Goal: Transaction & Acquisition: Download file/media

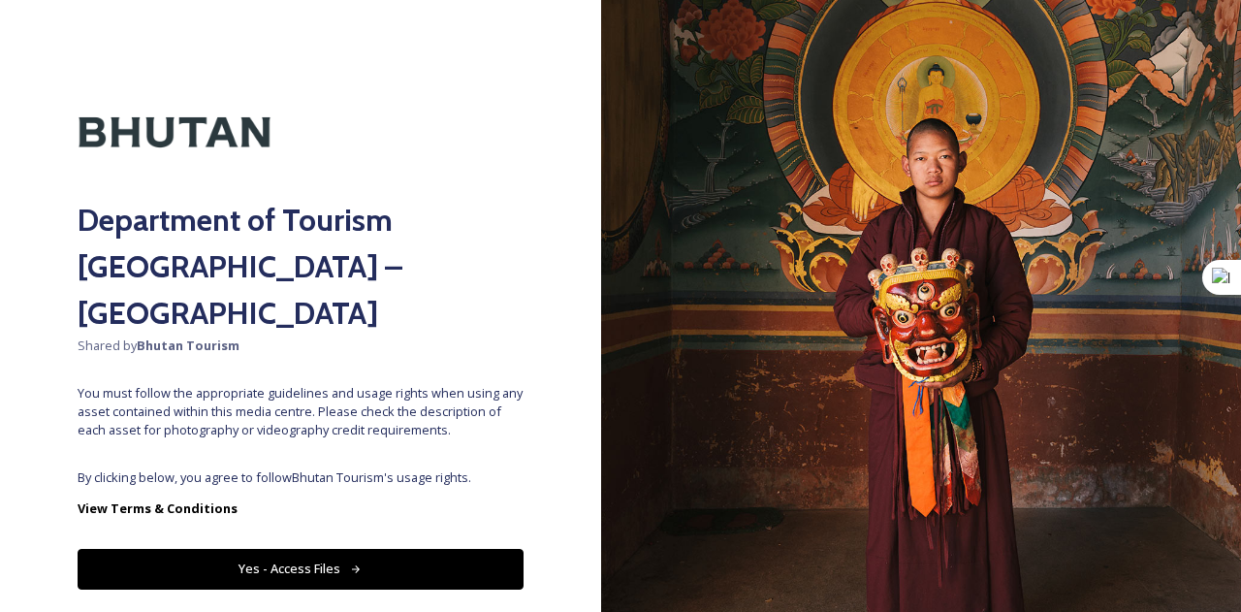
click at [268, 549] on button "Yes - Access Files" at bounding box center [301, 569] width 446 height 40
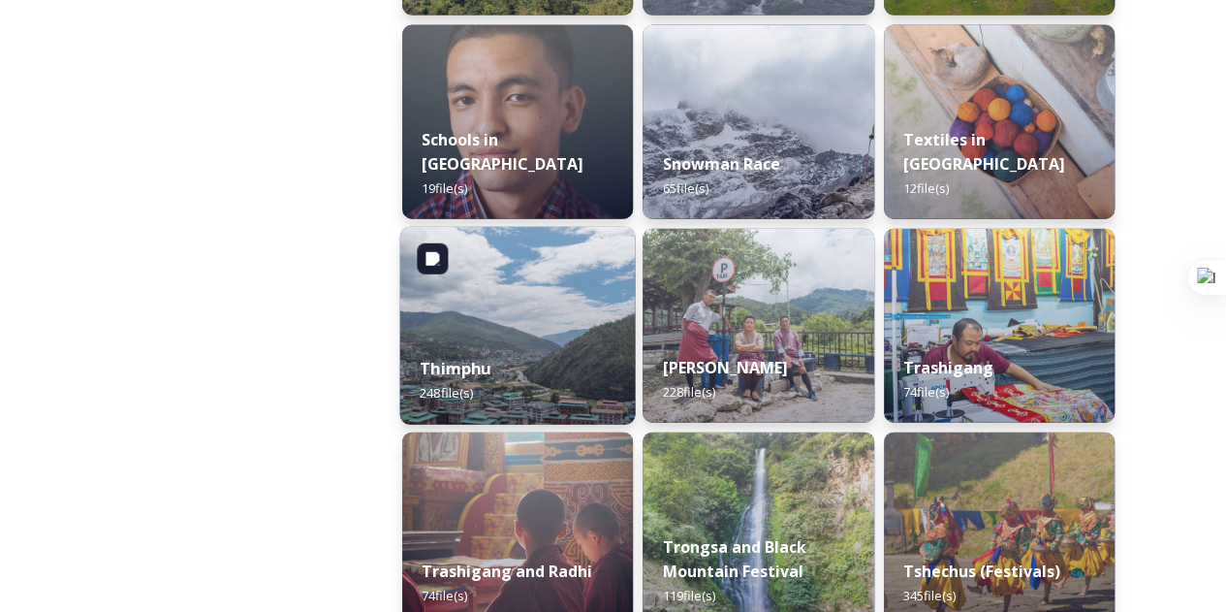
scroll to position [2229, 0]
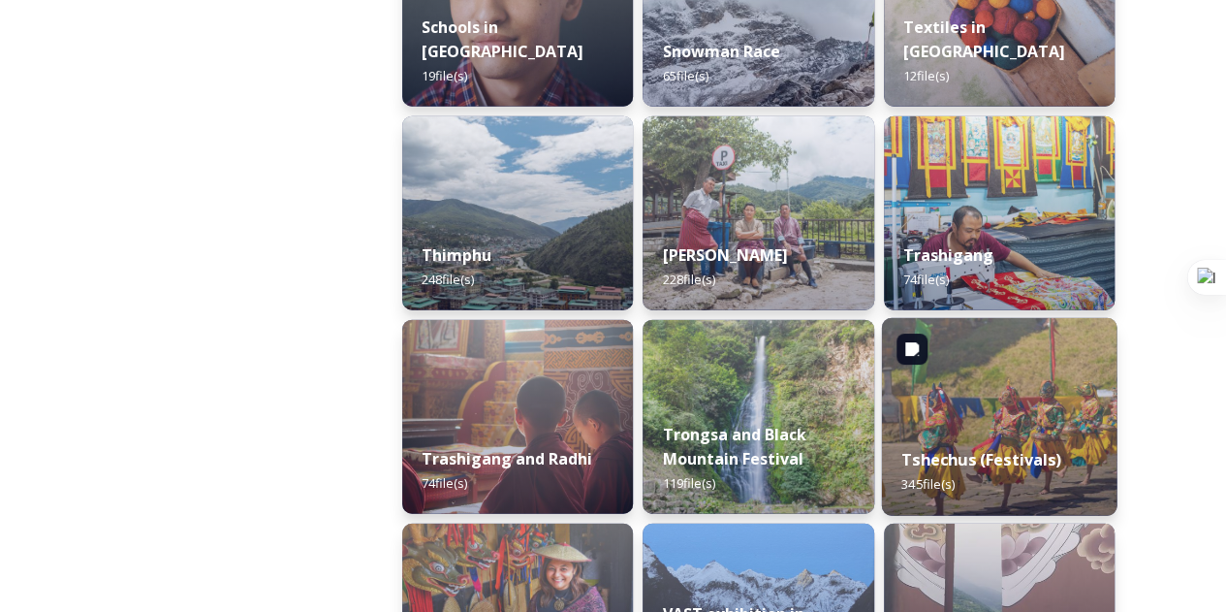
click at [933, 482] on span "345 file(s)" at bounding box center [927, 483] width 53 height 17
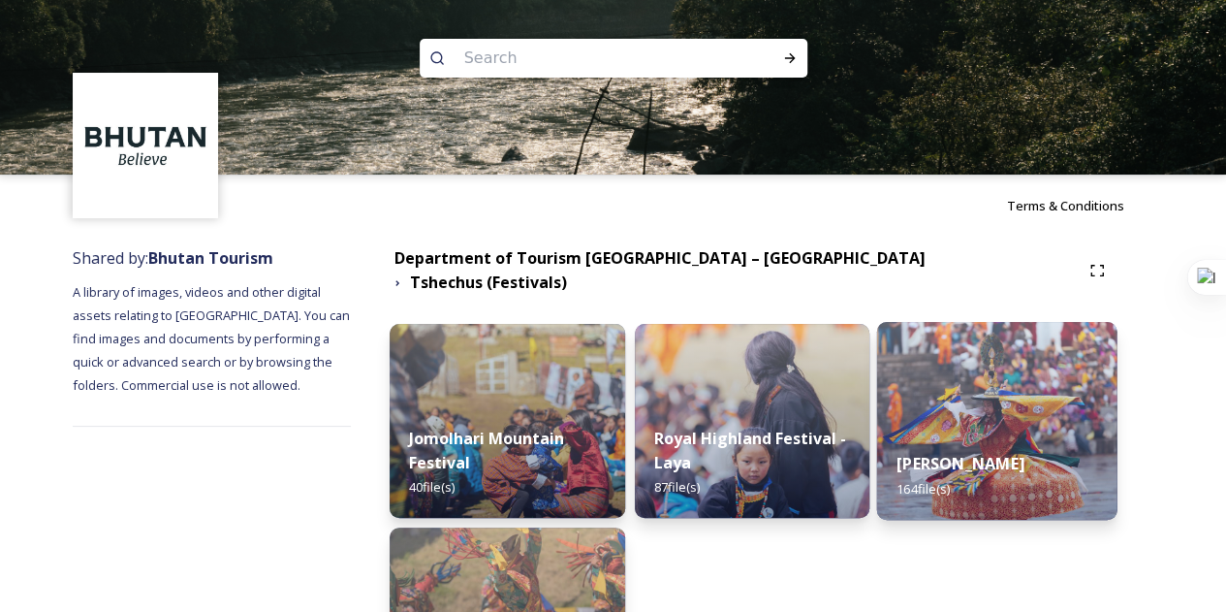
click at [950, 479] on span "164 file(s)" at bounding box center [923, 487] width 53 height 17
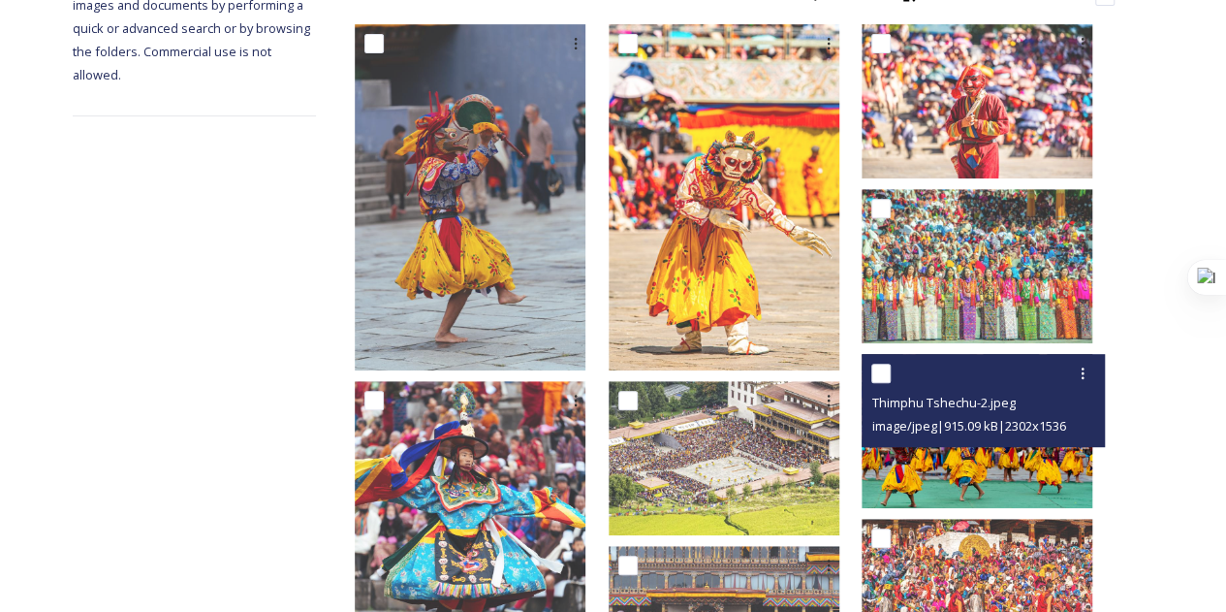
scroll to position [388, 0]
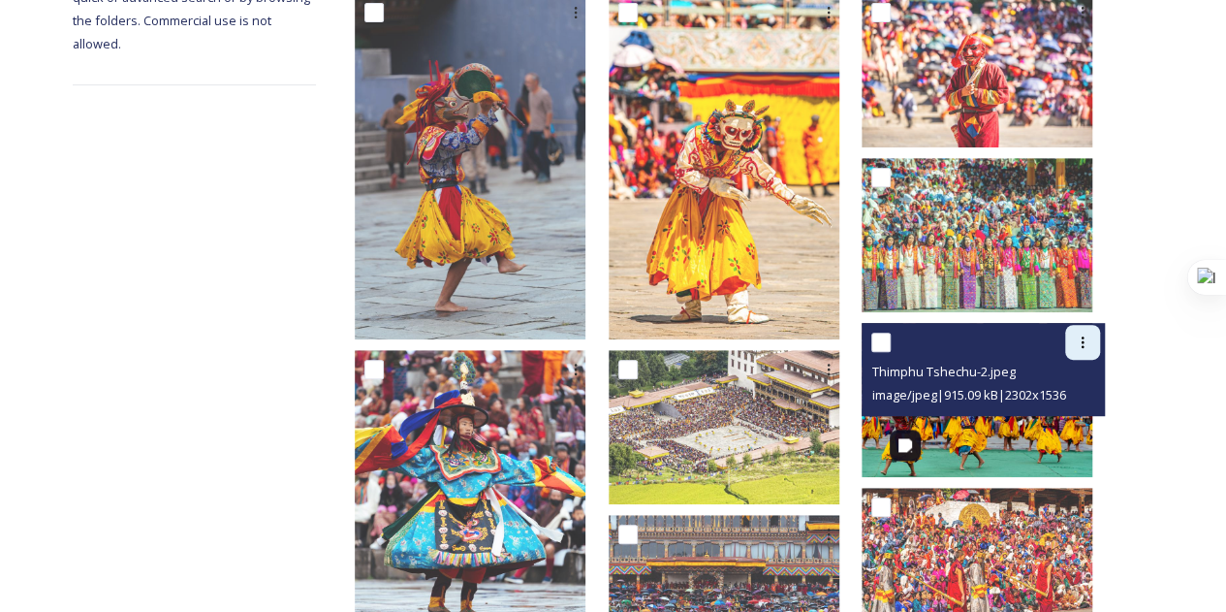
click at [1090, 342] on div at bounding box center [1082, 342] width 35 height 35
click at [1041, 420] on span "Download" at bounding box center [1059, 422] width 59 height 18
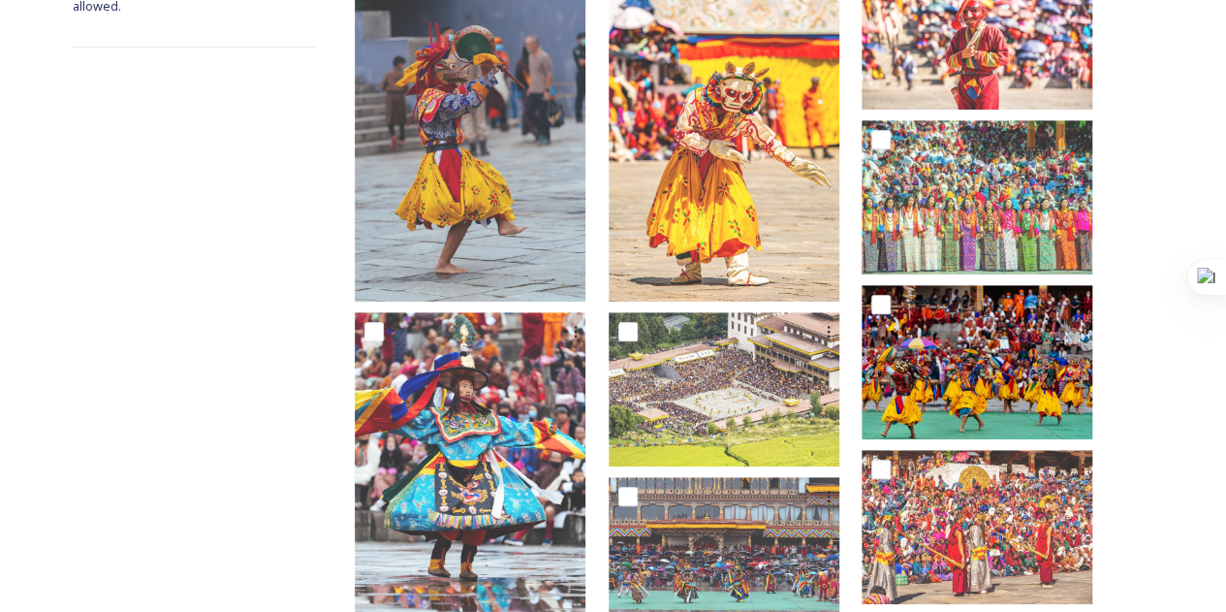
scroll to position [0, 0]
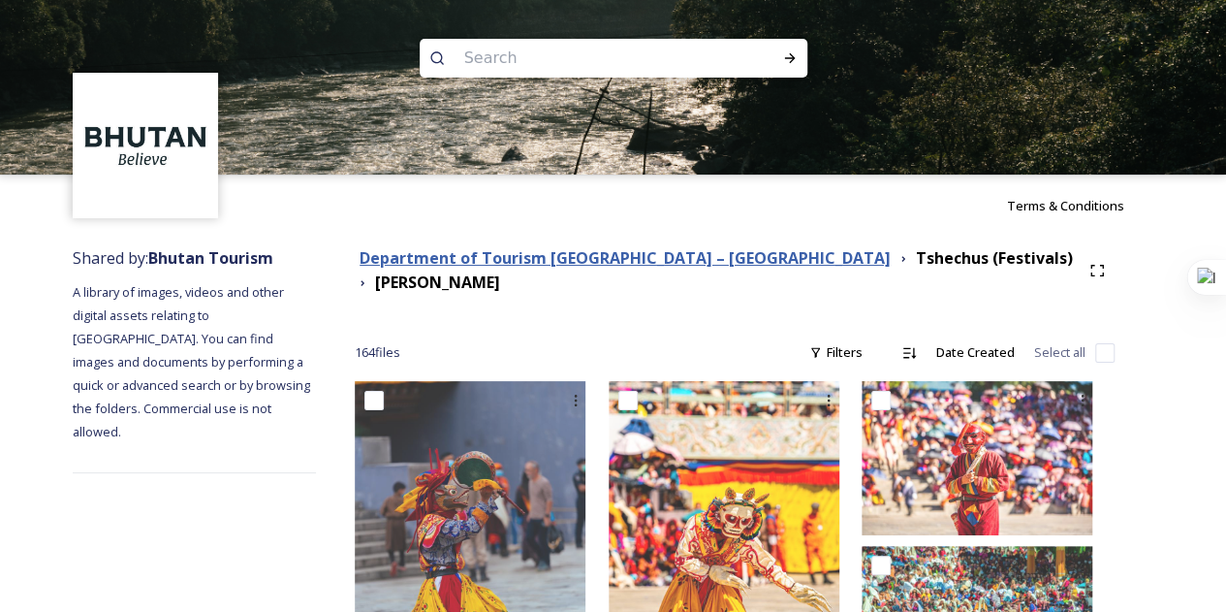
click at [461, 268] on strong "Department of Tourism [GEOGRAPHIC_DATA] – [GEOGRAPHIC_DATA]" at bounding box center [625, 257] width 531 height 21
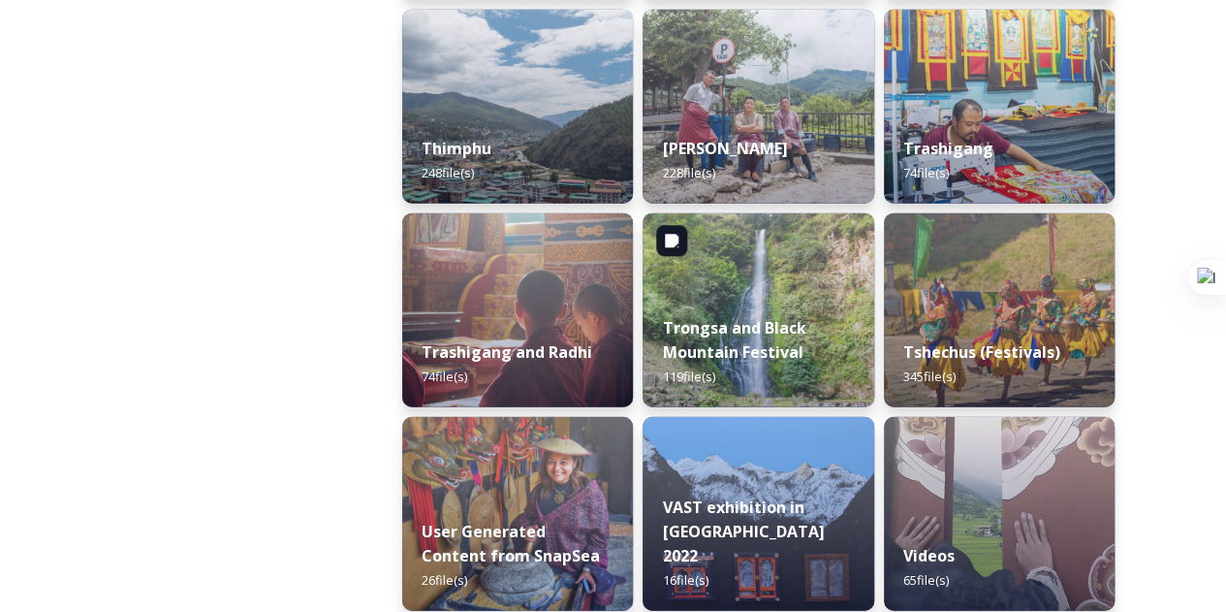
scroll to position [2617, 0]
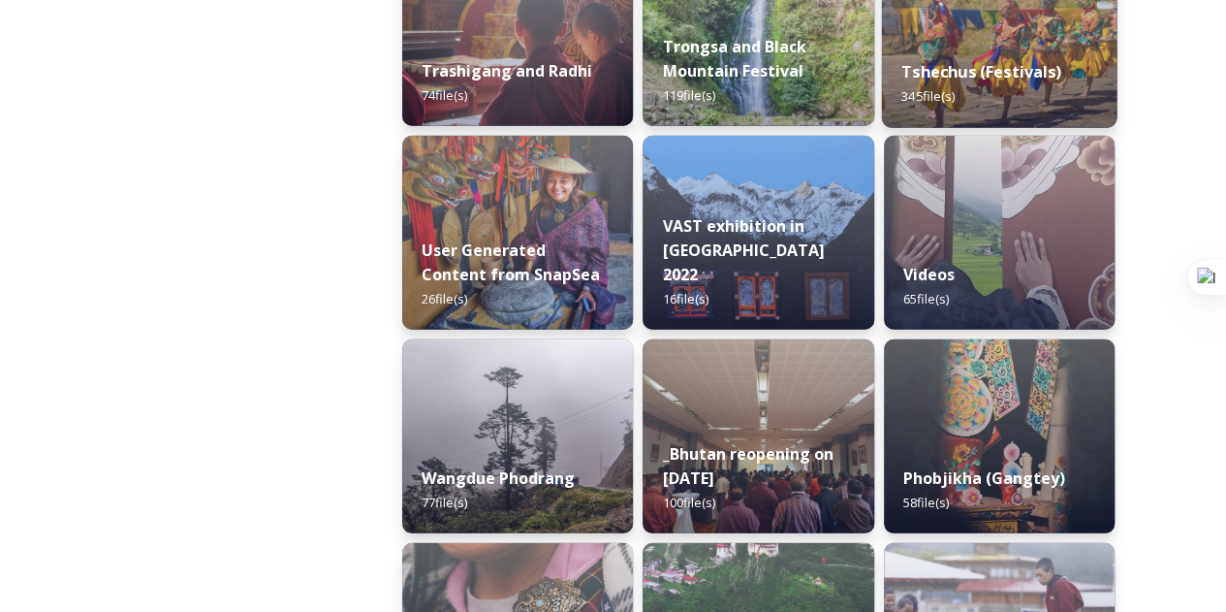
click at [911, 110] on div "Tshechus (Festivals) 345 file(s)" at bounding box center [999, 84] width 236 height 88
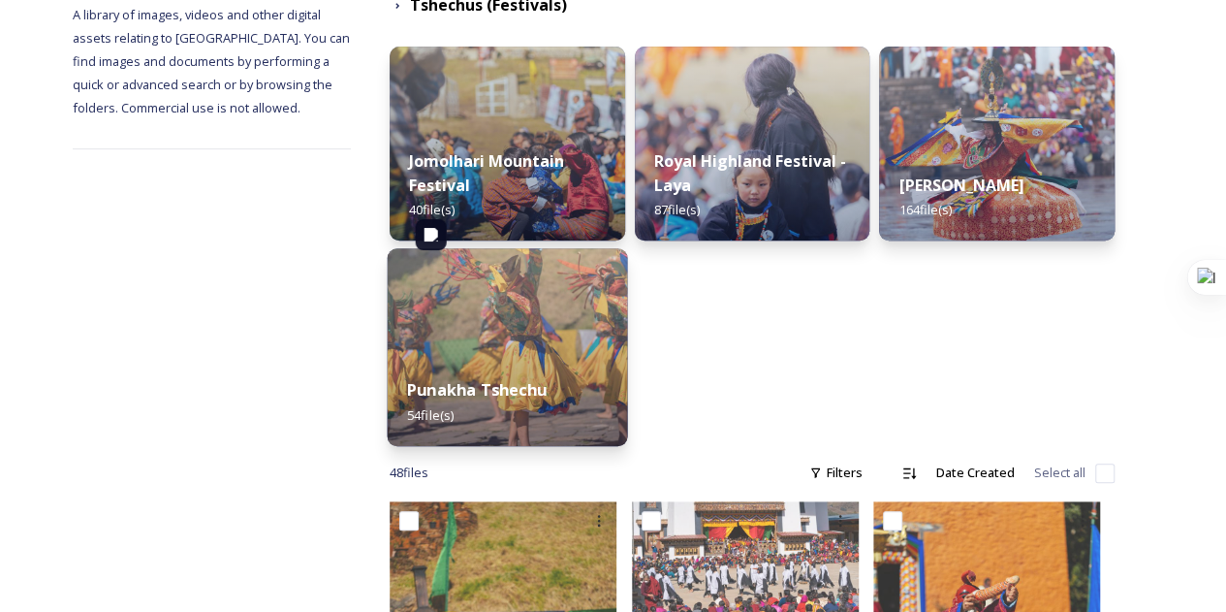
scroll to position [308, 0]
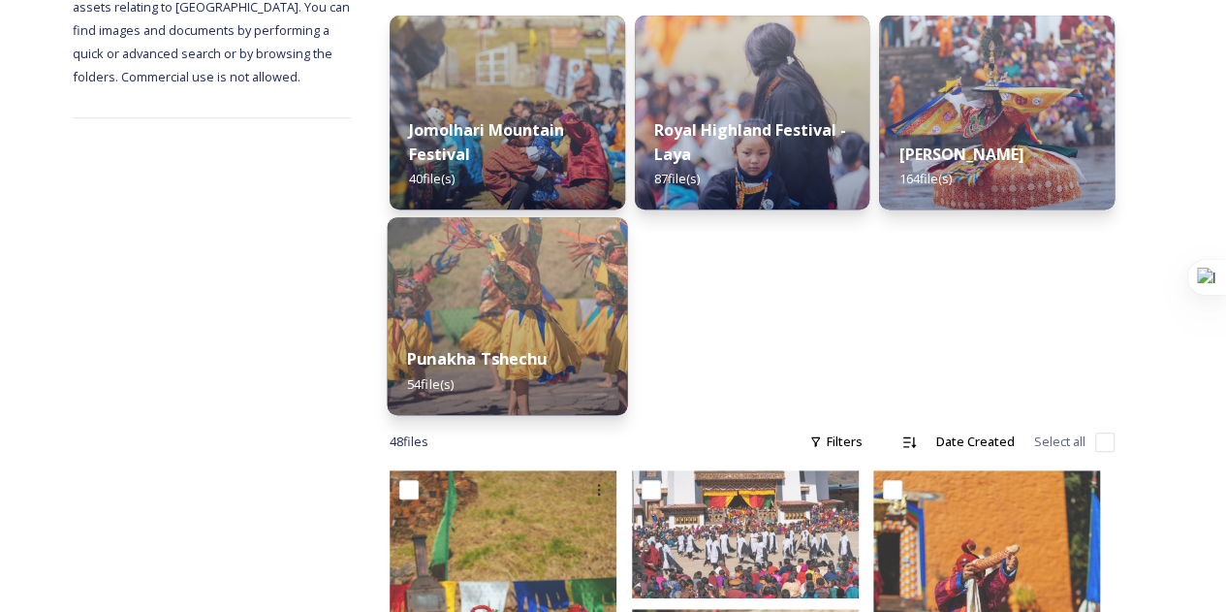
click at [471, 369] on div "Punakha Tshechu 54 file(s)" at bounding box center [508, 371] width 240 height 88
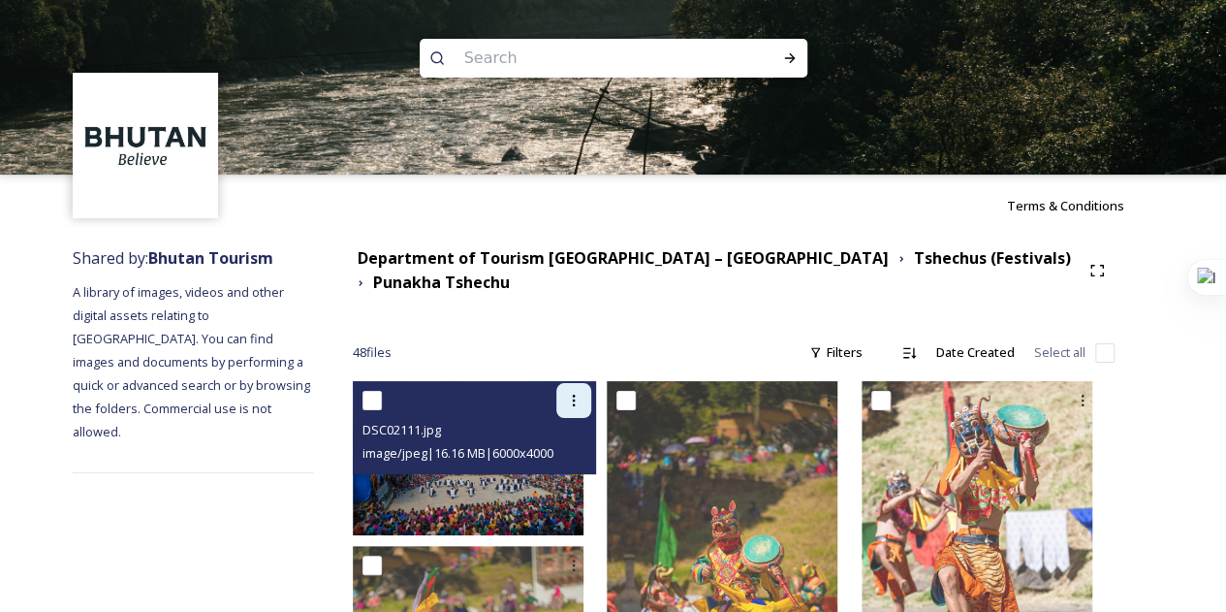
click at [591, 413] on div at bounding box center [573, 400] width 35 height 35
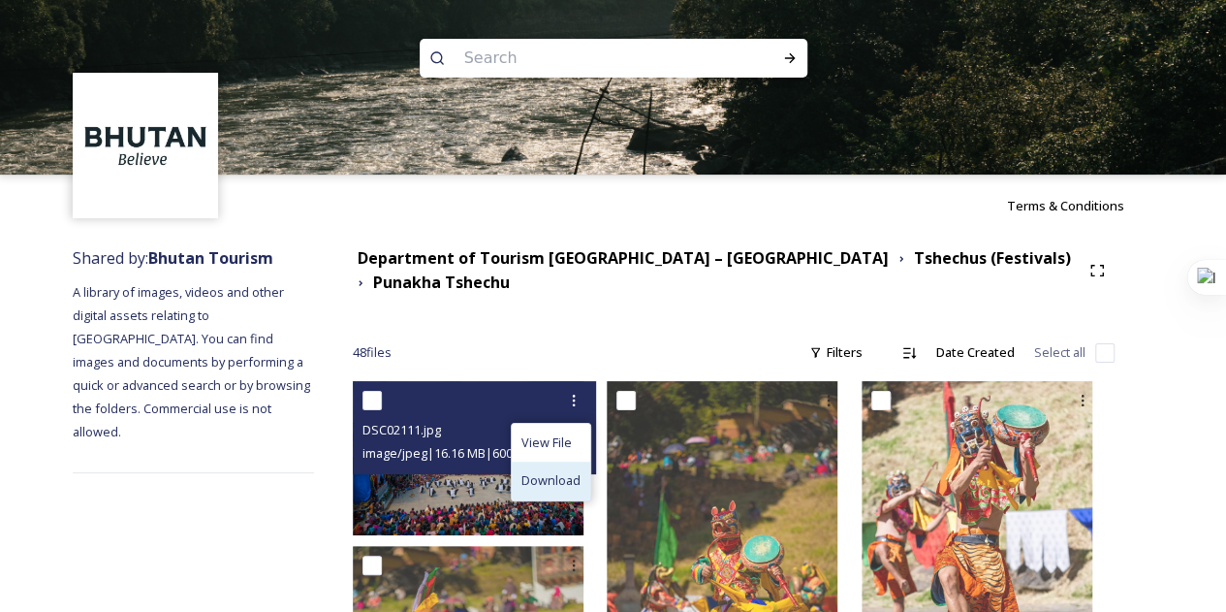
click at [581, 476] on span "Download" at bounding box center [550, 480] width 59 height 18
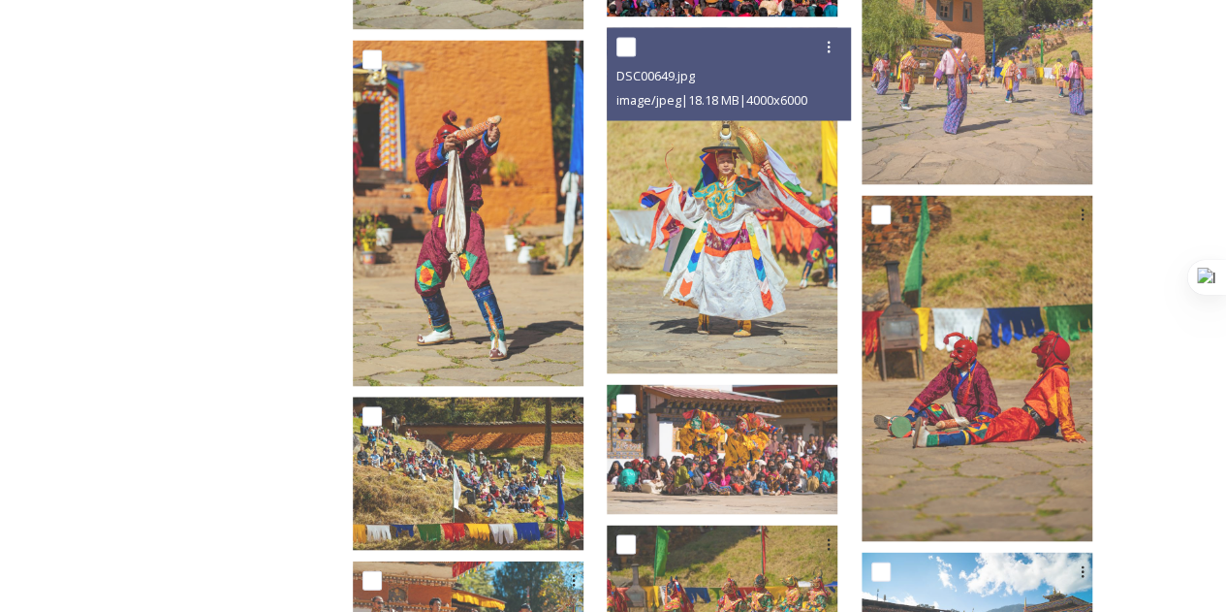
scroll to position [1745, 0]
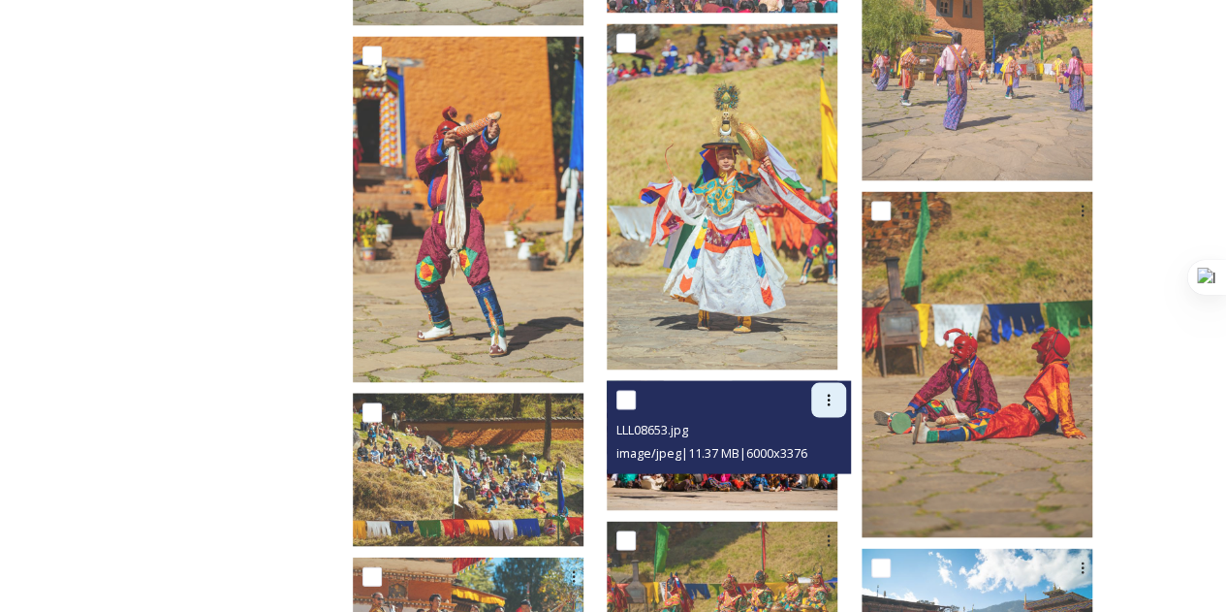
click at [835, 403] on icon at bounding box center [829, 400] width 16 height 16
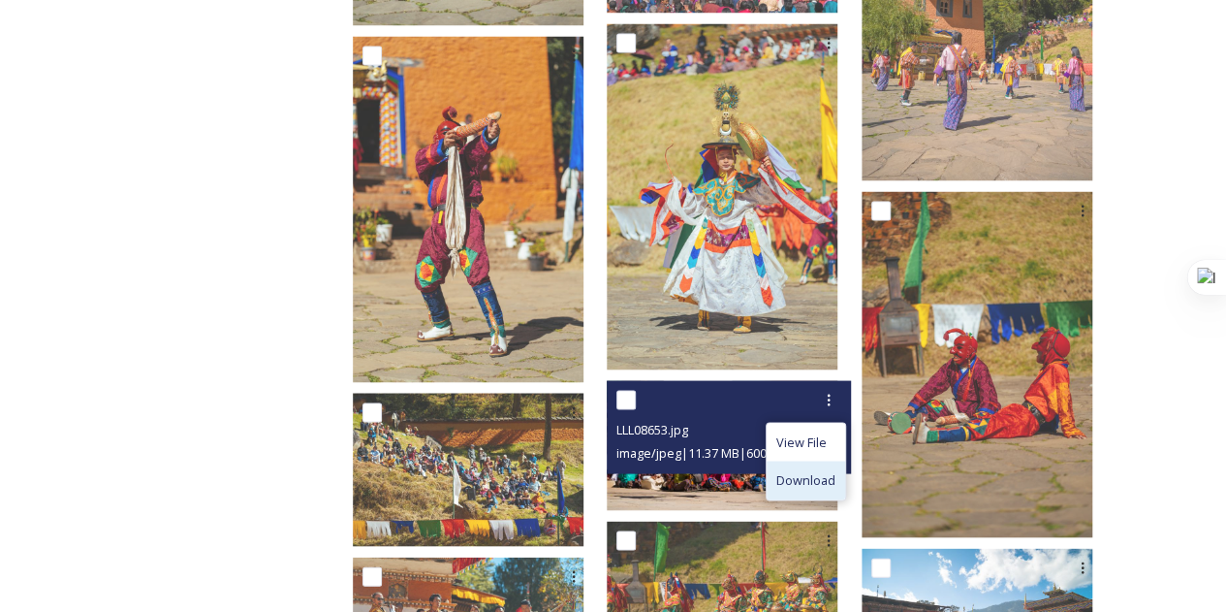
click at [810, 484] on span "Download" at bounding box center [805, 479] width 59 height 18
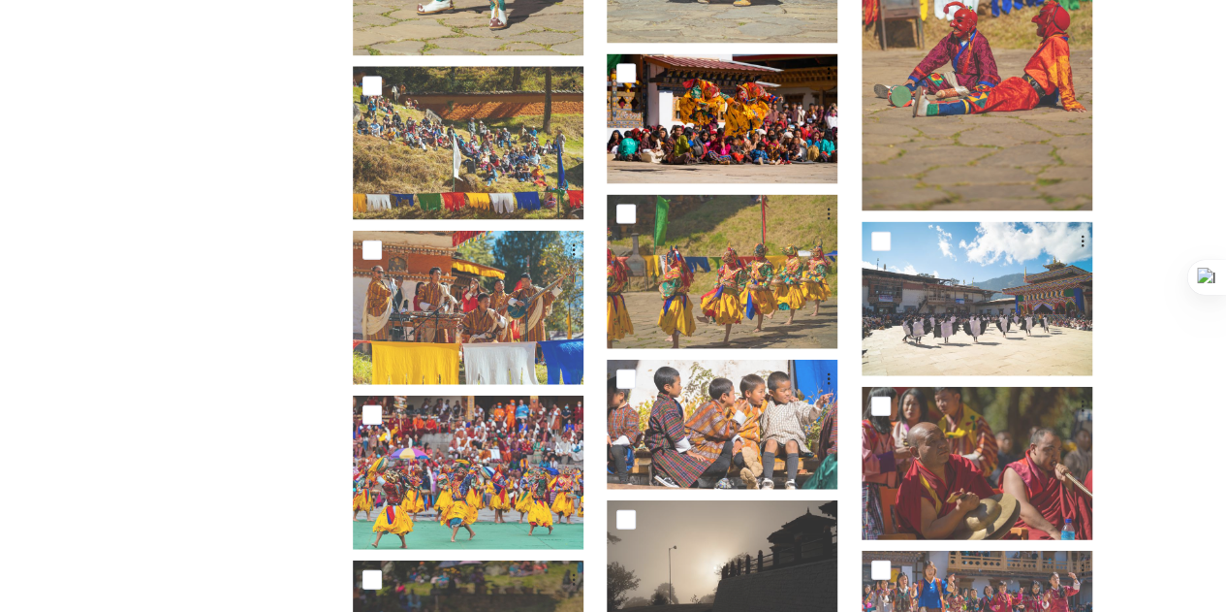
scroll to position [2229, 0]
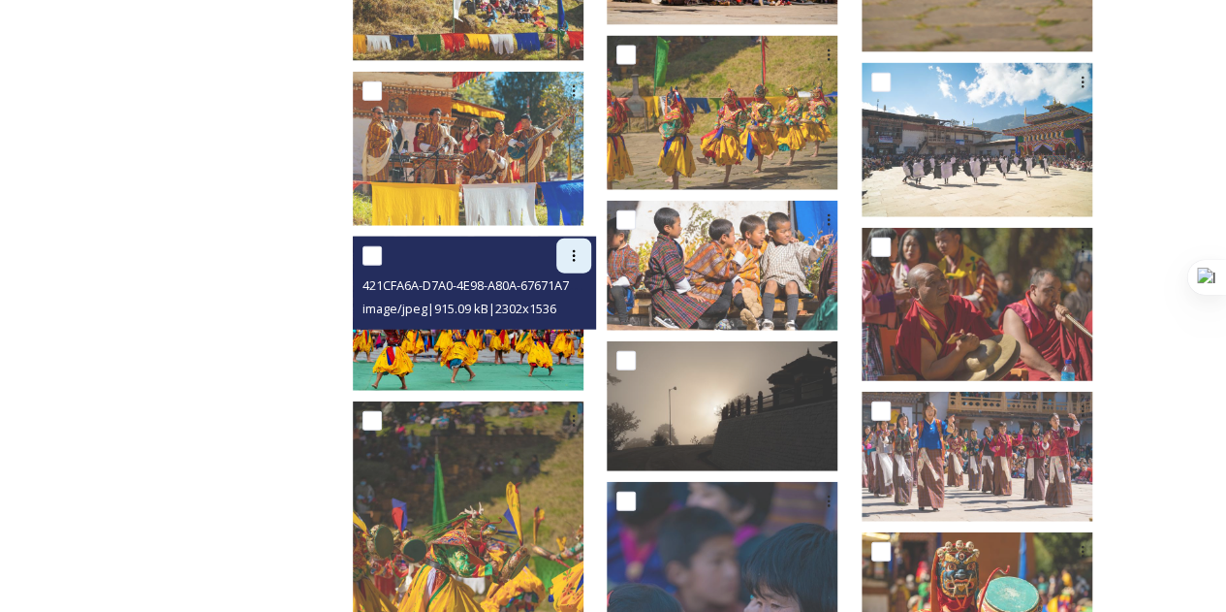
click at [576, 255] on icon at bounding box center [574, 256] width 3 height 12
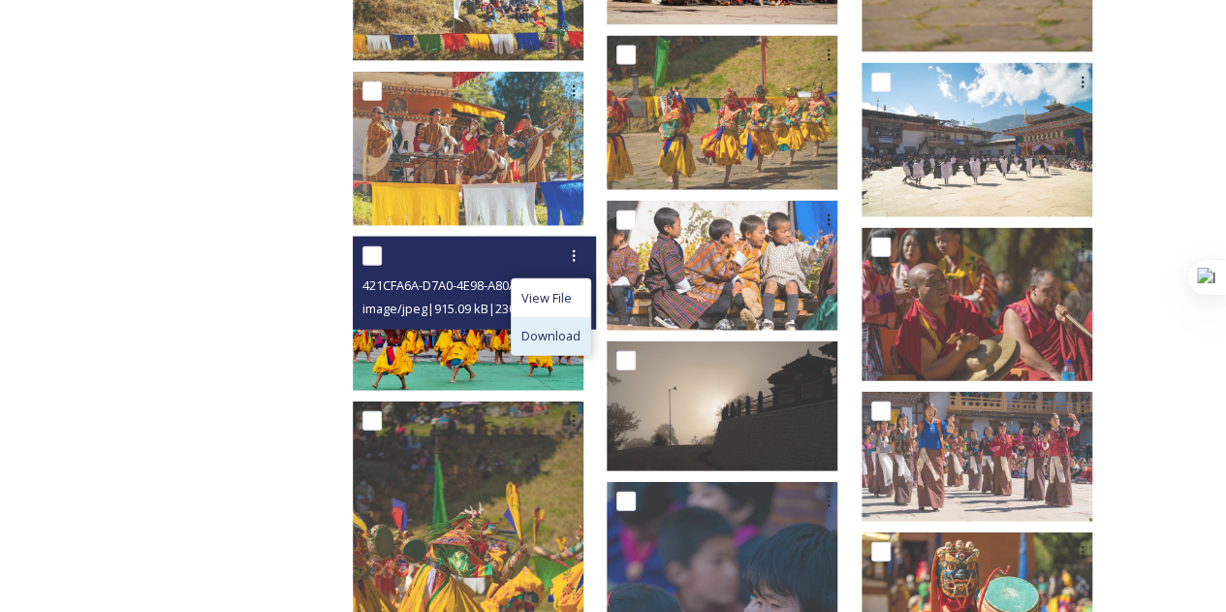
click at [579, 342] on span "Download" at bounding box center [550, 336] width 59 height 18
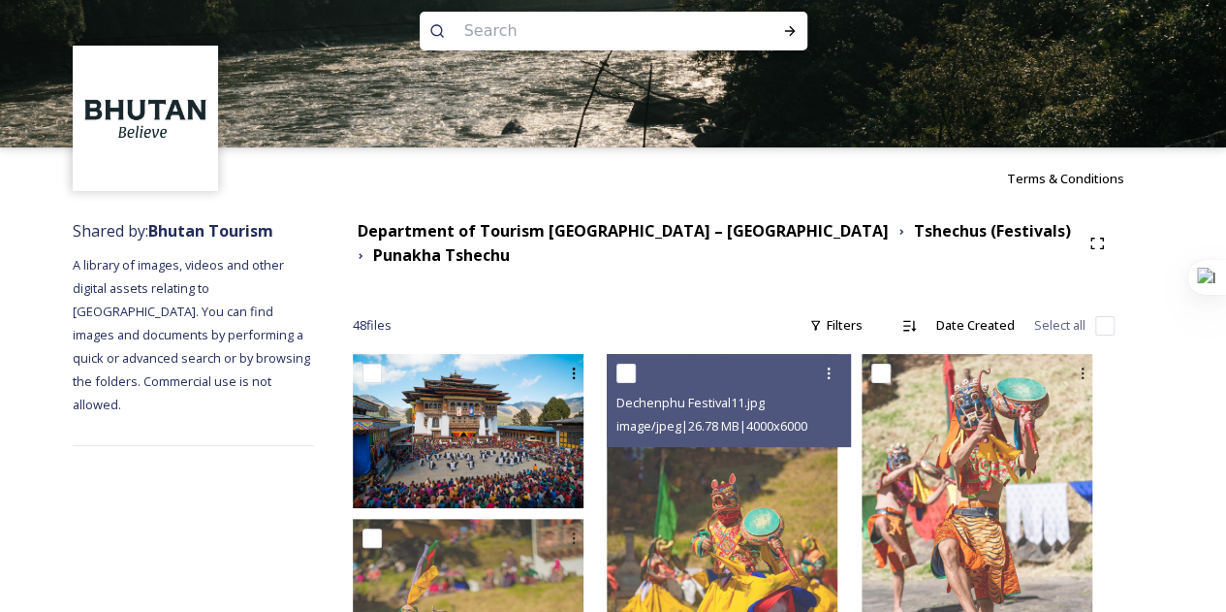
scroll to position [0, 0]
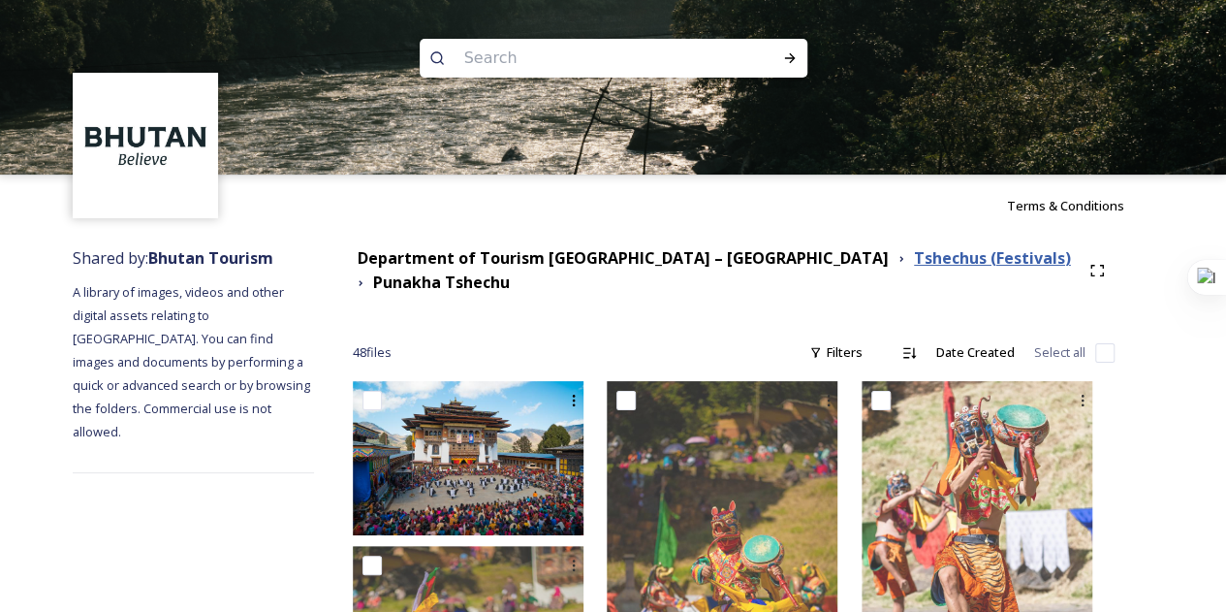
click at [914, 263] on strong "Tshechus (Festivals)" at bounding box center [992, 257] width 157 height 21
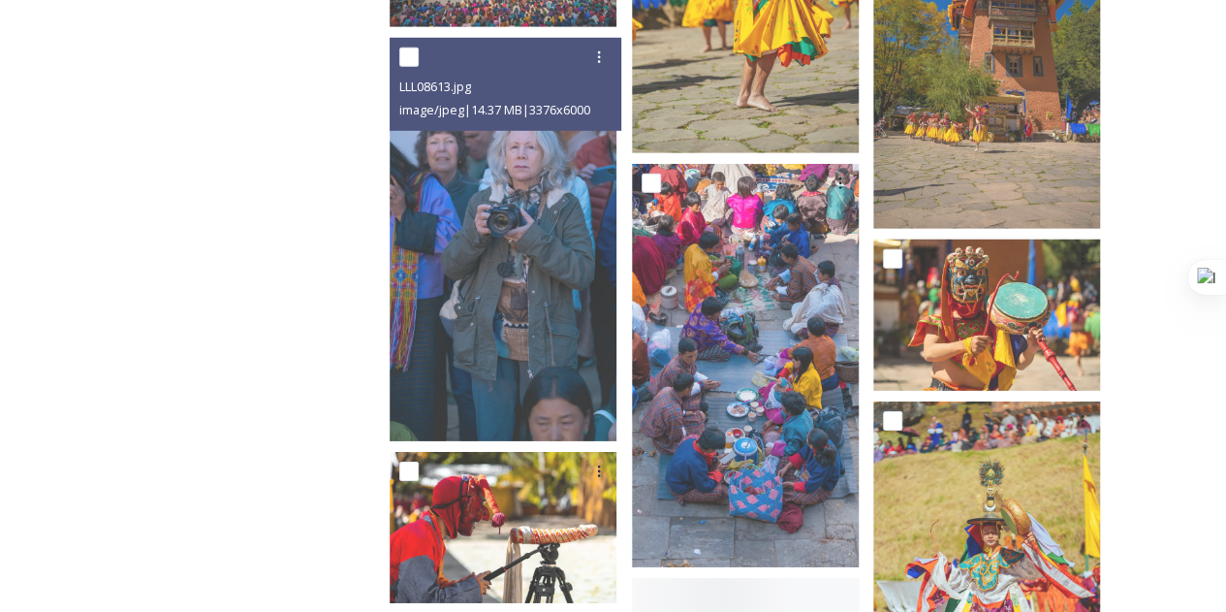
scroll to position [3199, 0]
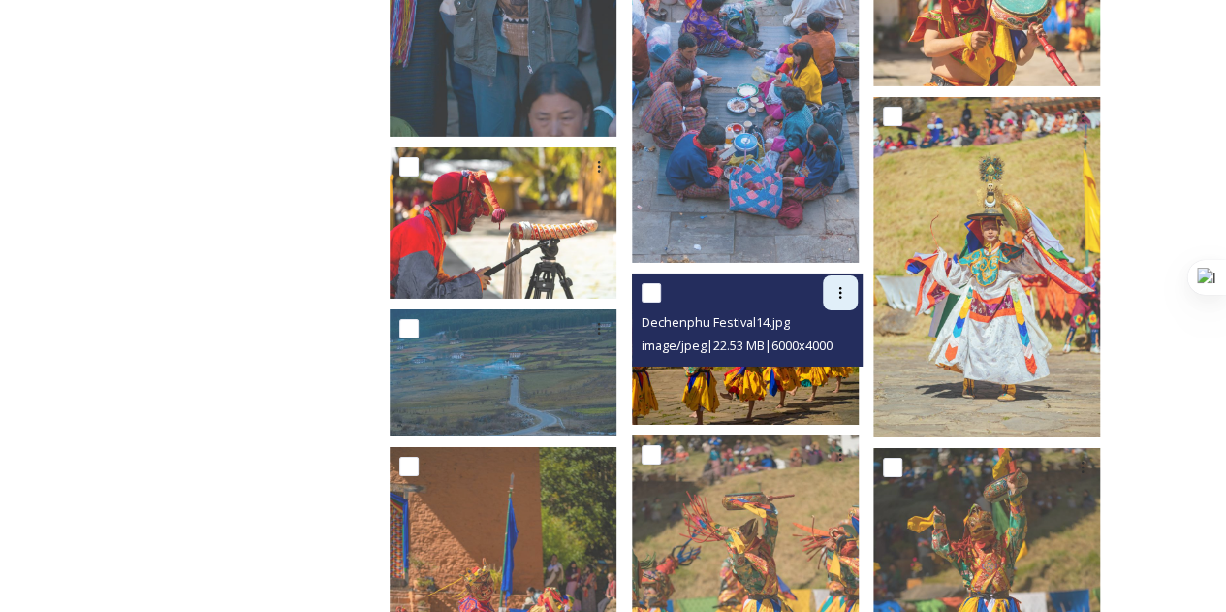
click at [847, 286] on icon at bounding box center [841, 293] width 16 height 16
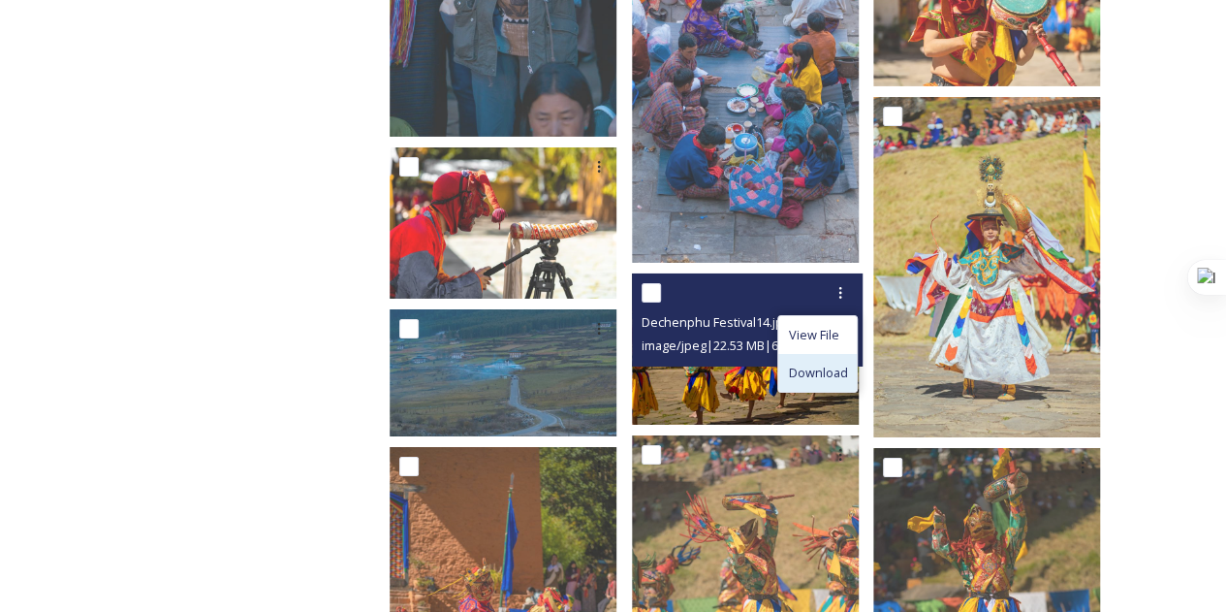
click at [818, 363] on span "Download" at bounding box center [817, 372] width 59 height 18
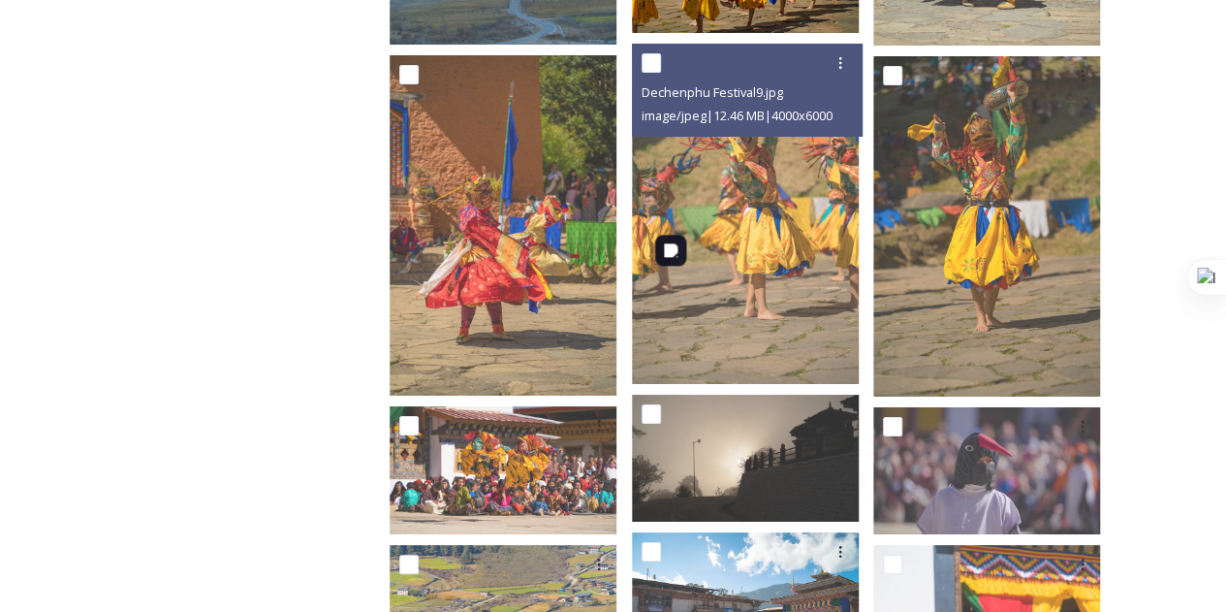
scroll to position [3683, 0]
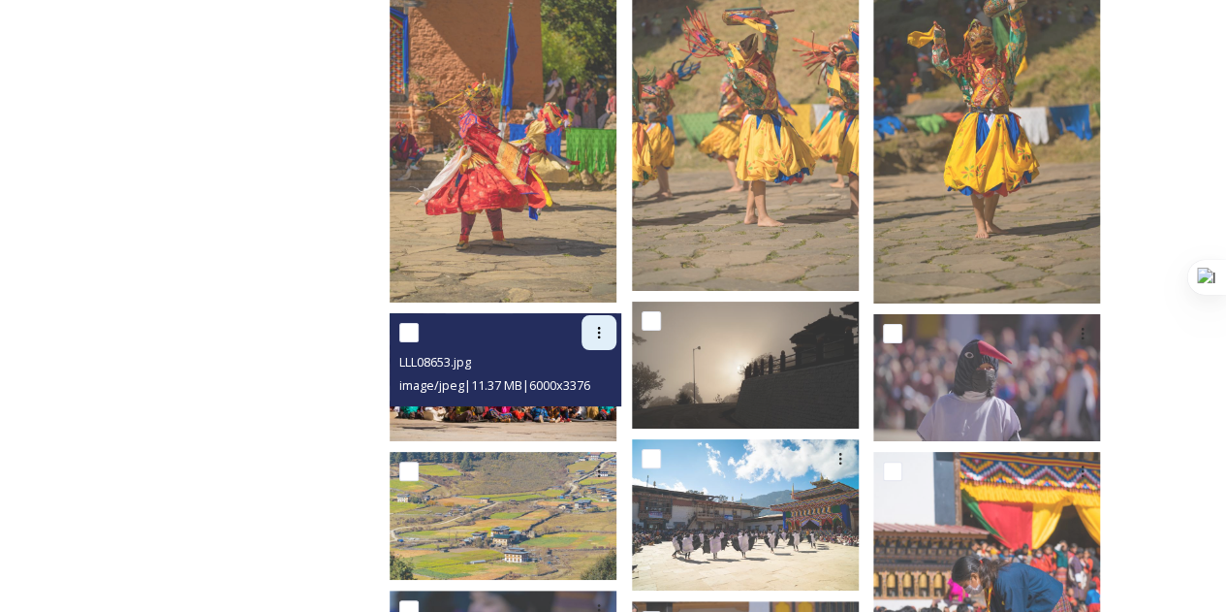
click at [616, 326] on div at bounding box center [599, 332] width 35 height 35
click at [593, 409] on div "Download" at bounding box center [576, 413] width 79 height 38
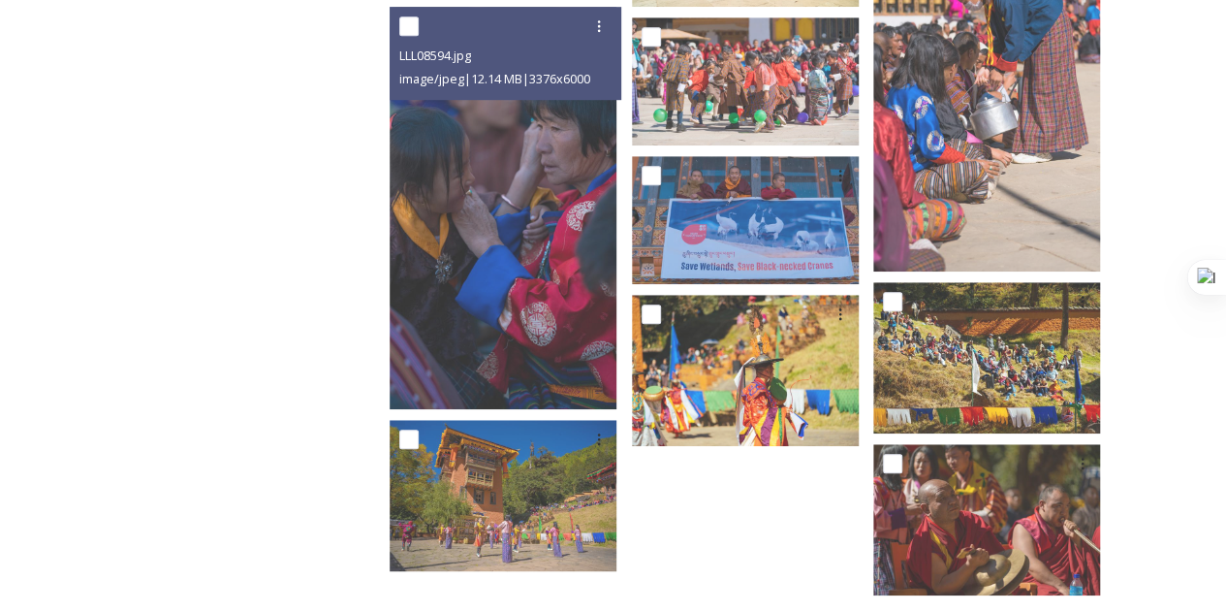
scroll to position [4278, 0]
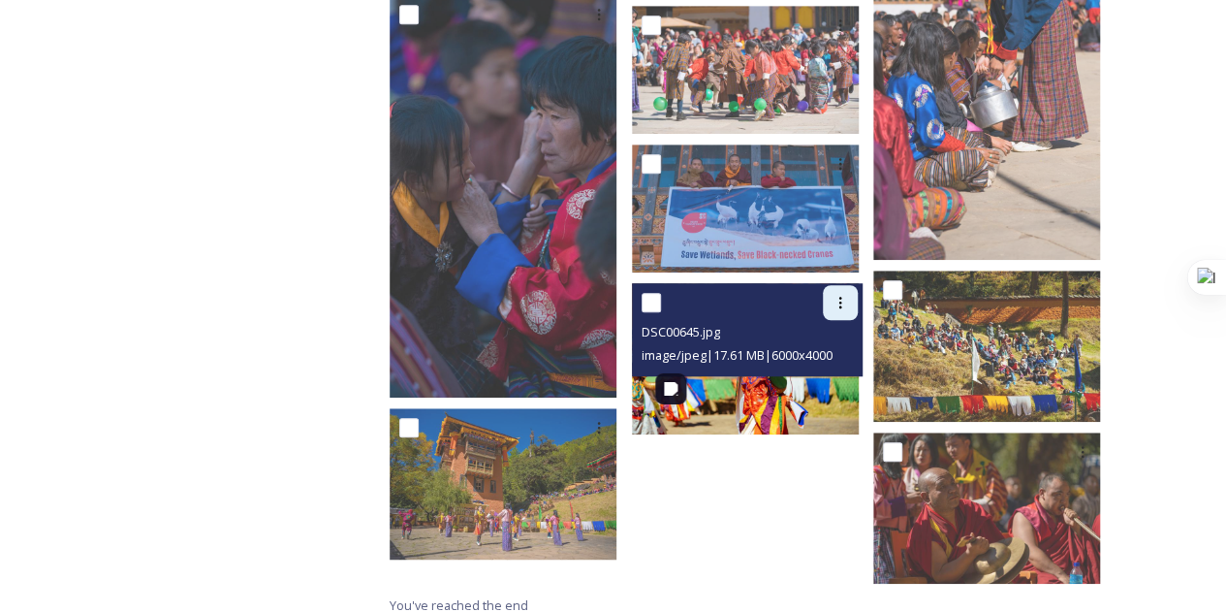
click at [841, 296] on div at bounding box center [840, 302] width 35 height 35
click at [812, 373] on span "Download" at bounding box center [817, 382] width 59 height 18
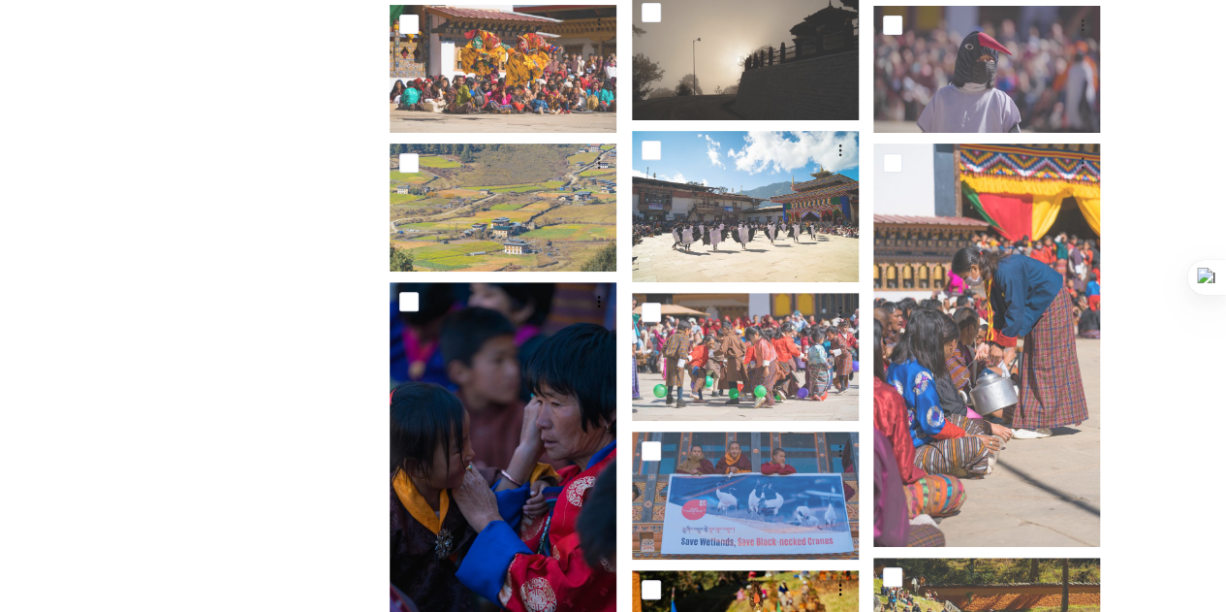
scroll to position [3988, 0]
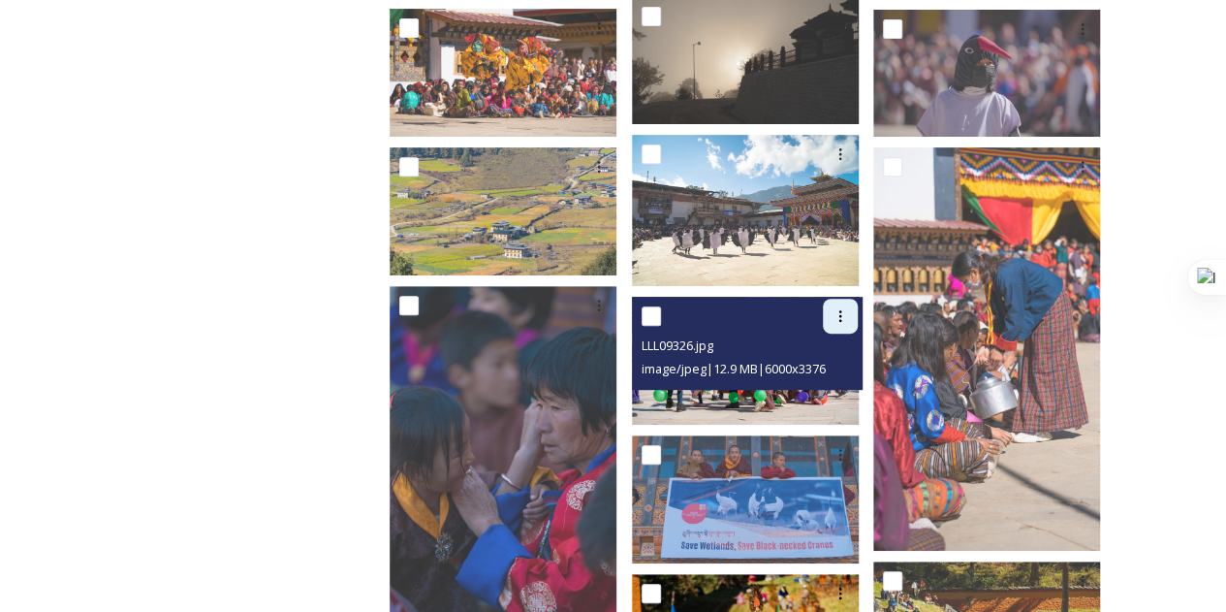
click at [848, 308] on icon at bounding box center [841, 316] width 16 height 16
click at [810, 387] on span "Download" at bounding box center [817, 396] width 59 height 18
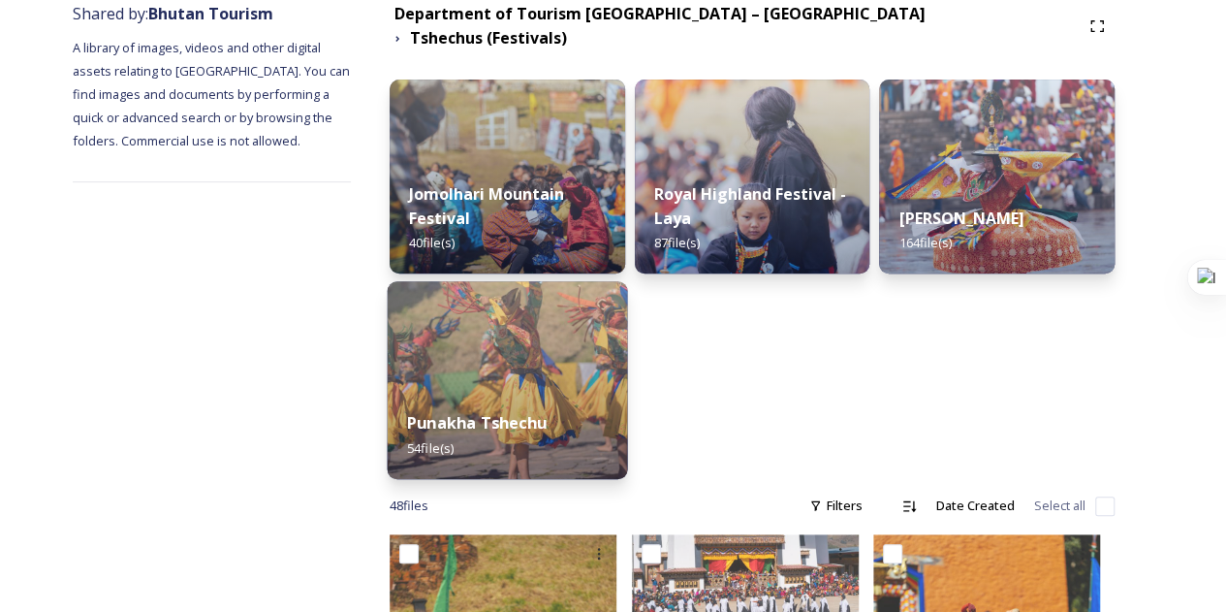
scroll to position [97, 0]
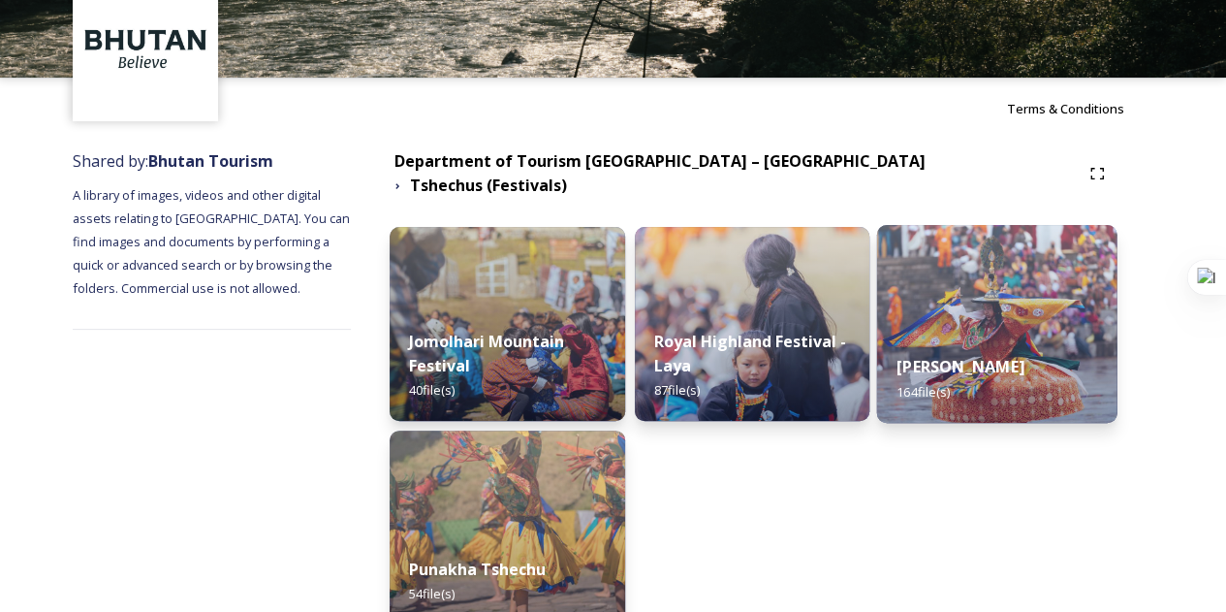
click at [985, 365] on div "Thimphu Tshechu 164 file(s)" at bounding box center [997, 378] width 240 height 88
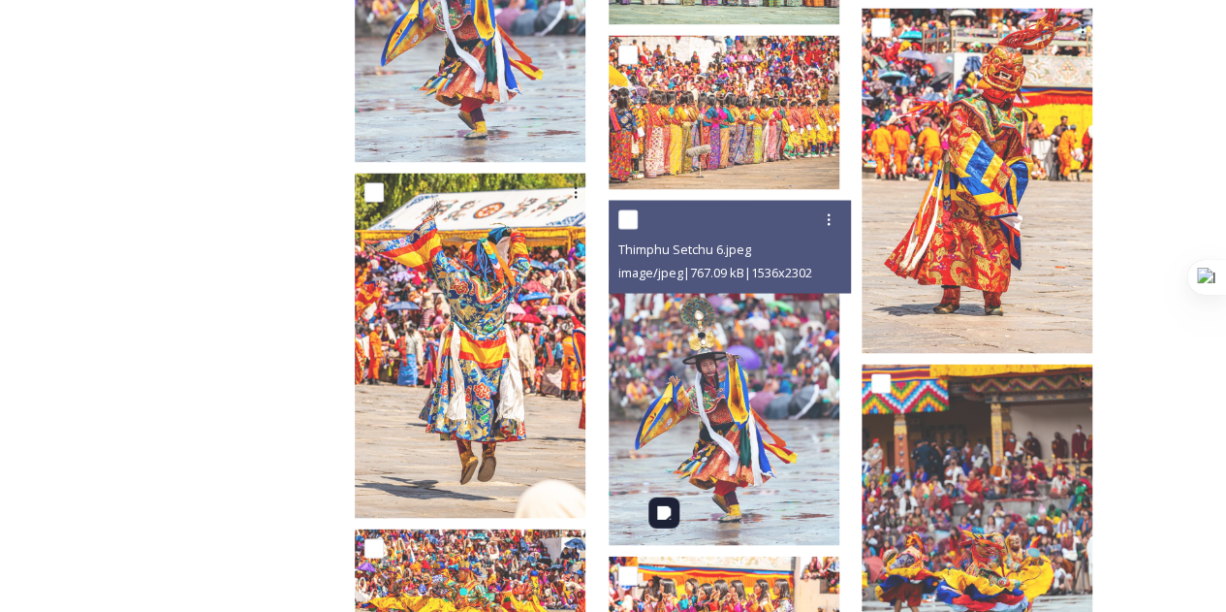
scroll to position [2035, 0]
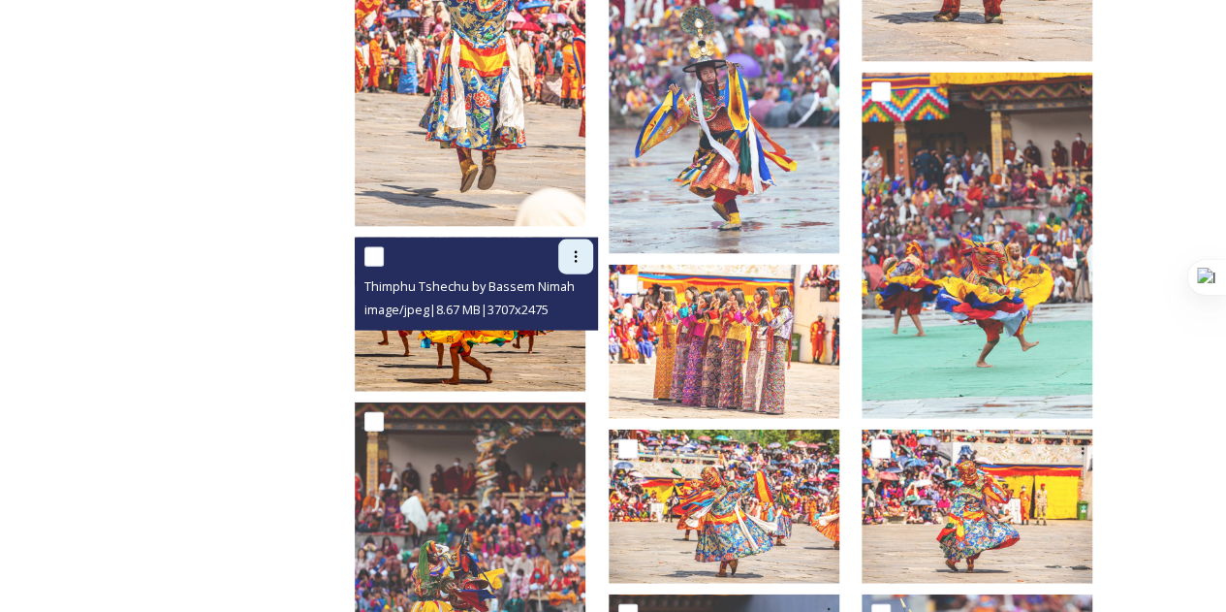
click at [584, 261] on icon at bounding box center [576, 257] width 16 height 16
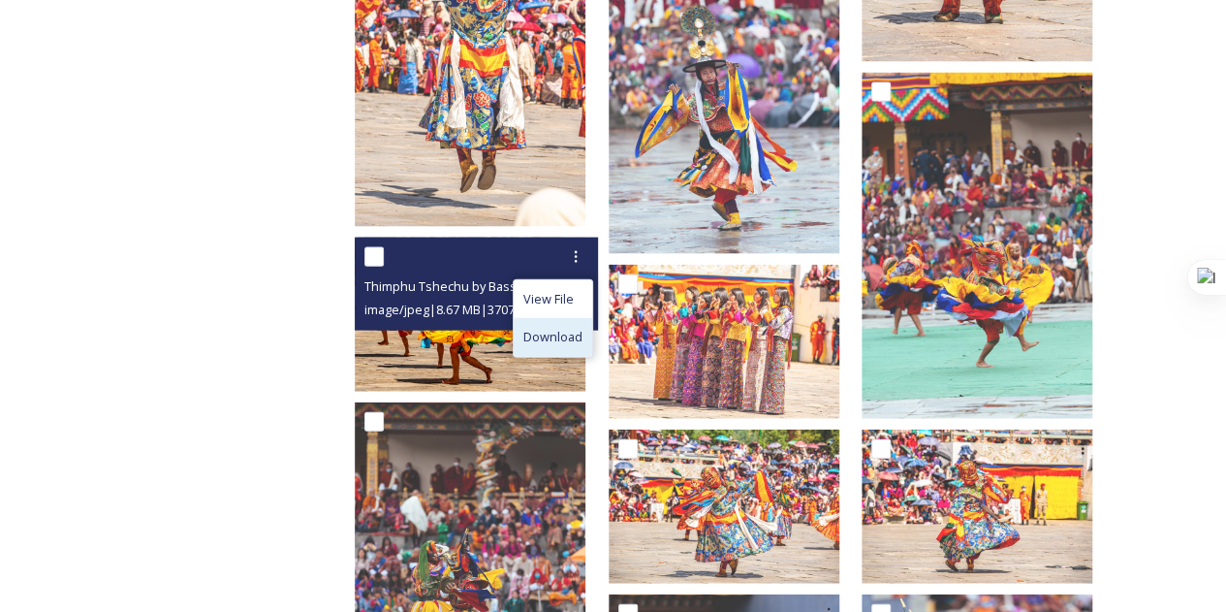
click at [583, 329] on span "Download" at bounding box center [552, 337] width 59 height 18
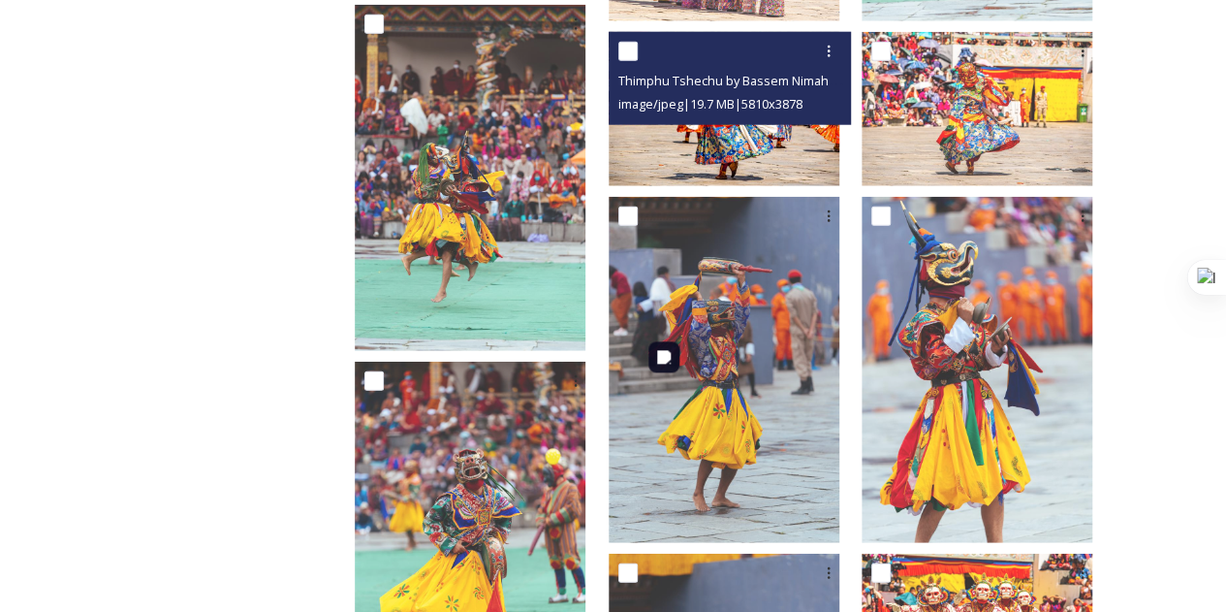
scroll to position [2520, 0]
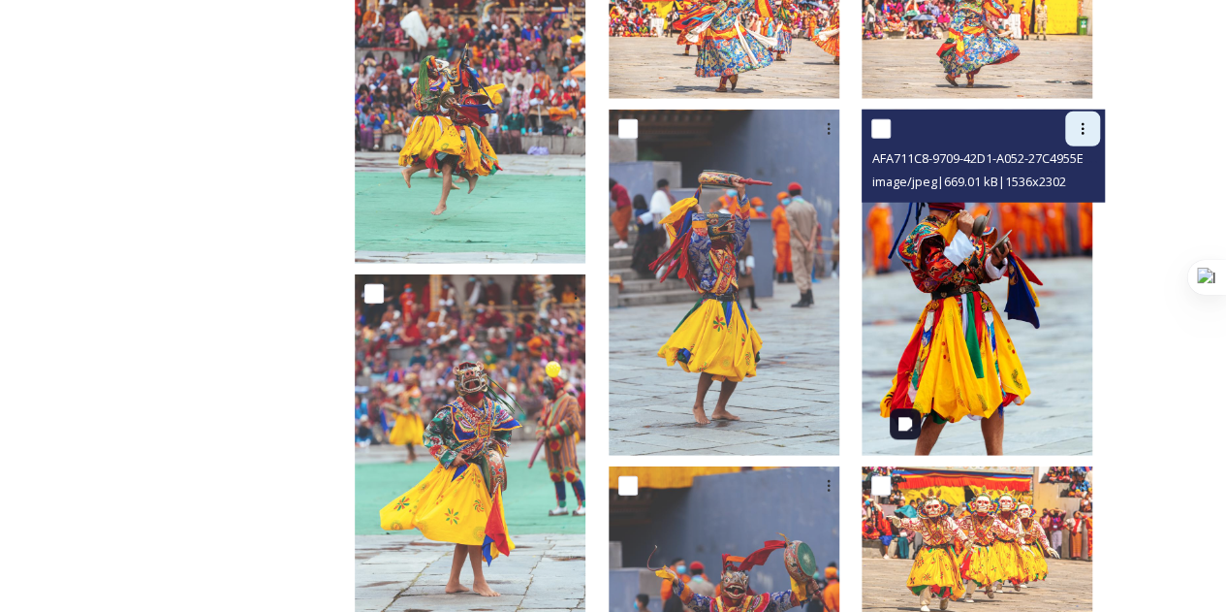
click at [1088, 139] on div at bounding box center [1082, 128] width 35 height 35
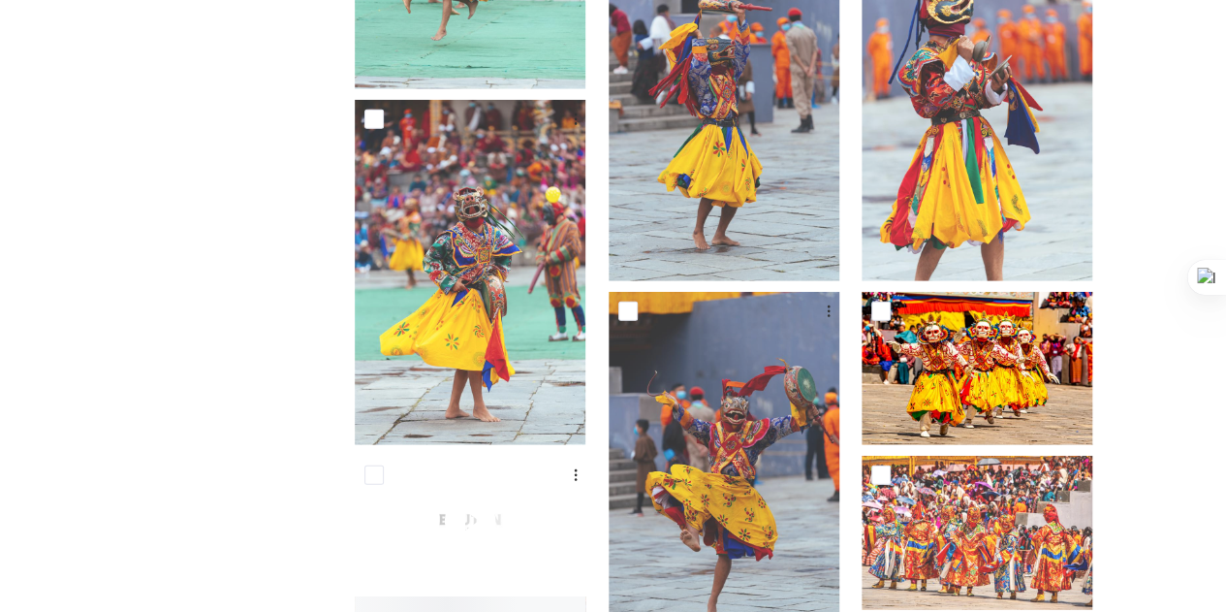
scroll to position [2908, 0]
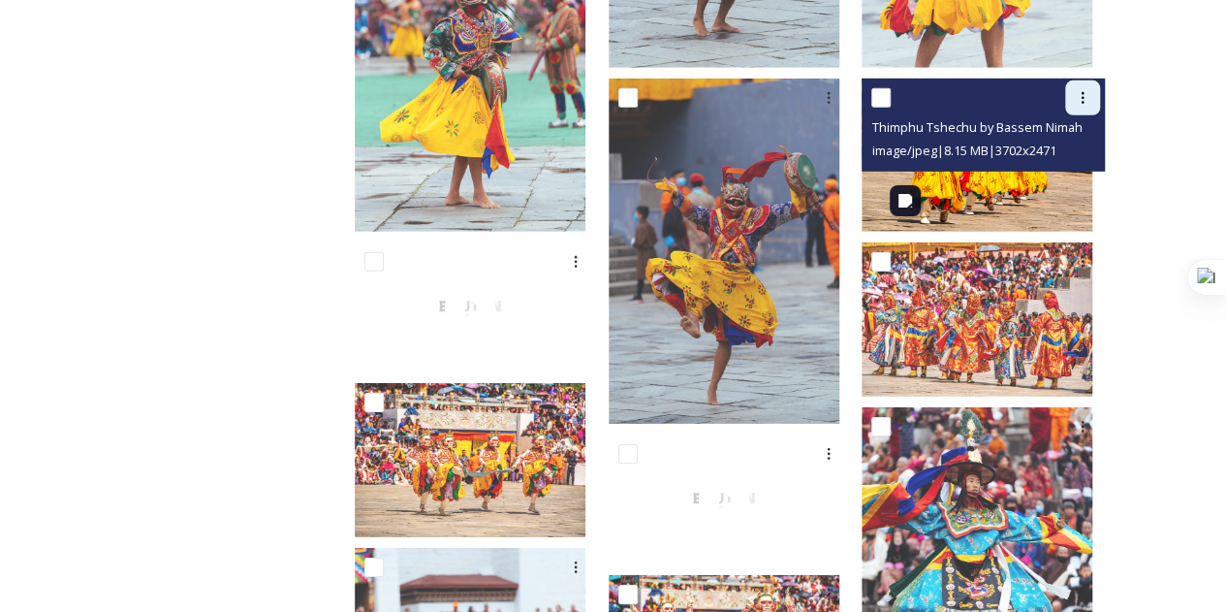
click at [1074, 92] on div at bounding box center [1082, 97] width 35 height 35
click at [1051, 170] on span "Download" at bounding box center [1059, 178] width 59 height 18
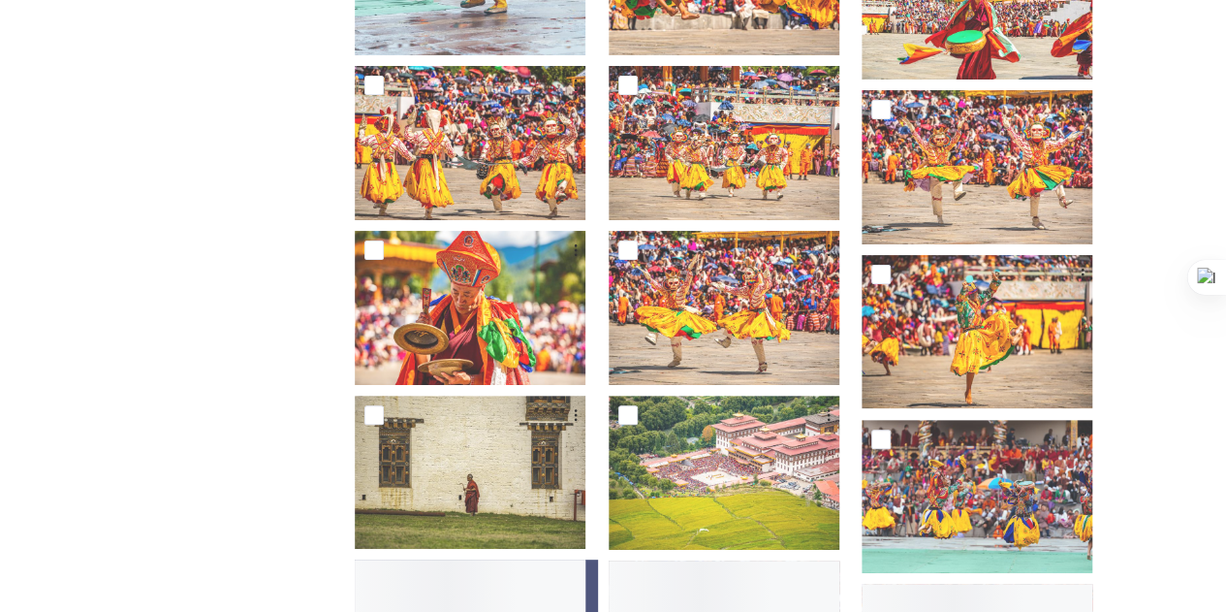
scroll to position [3974, 0]
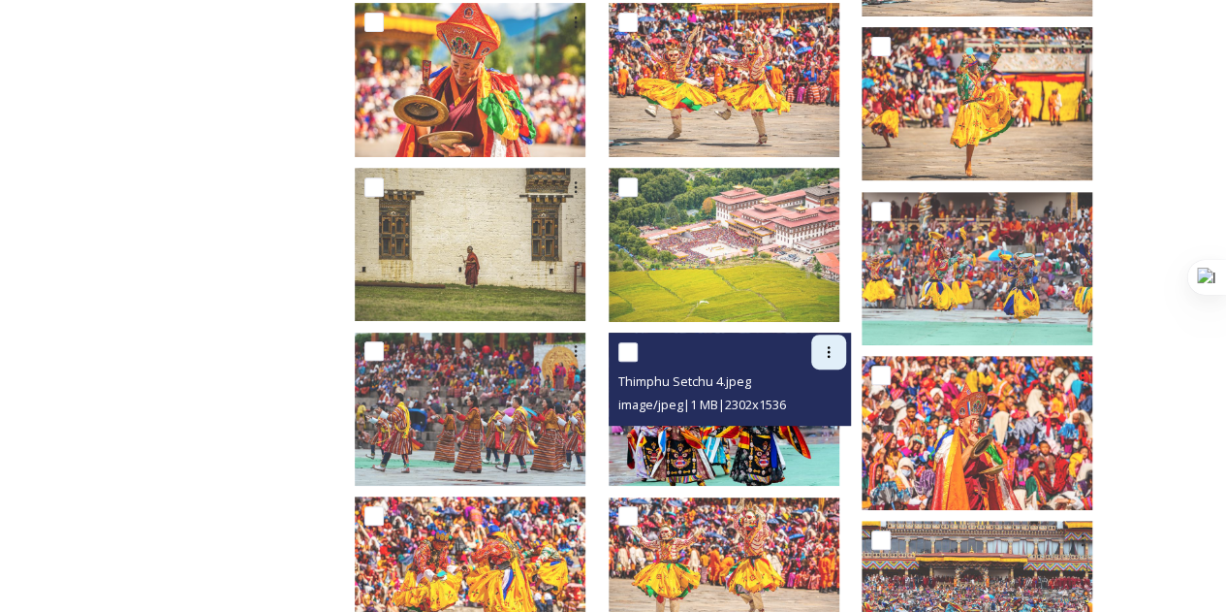
click at [836, 352] on icon at bounding box center [829, 352] width 16 height 16
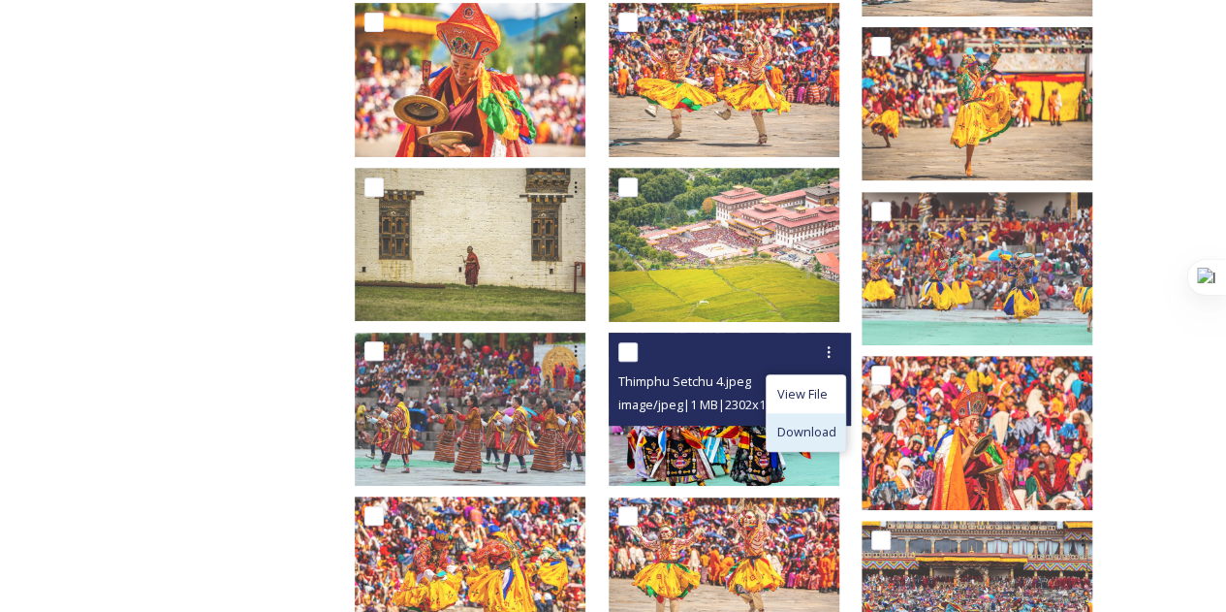
click at [836, 426] on span "Download" at bounding box center [805, 432] width 59 height 18
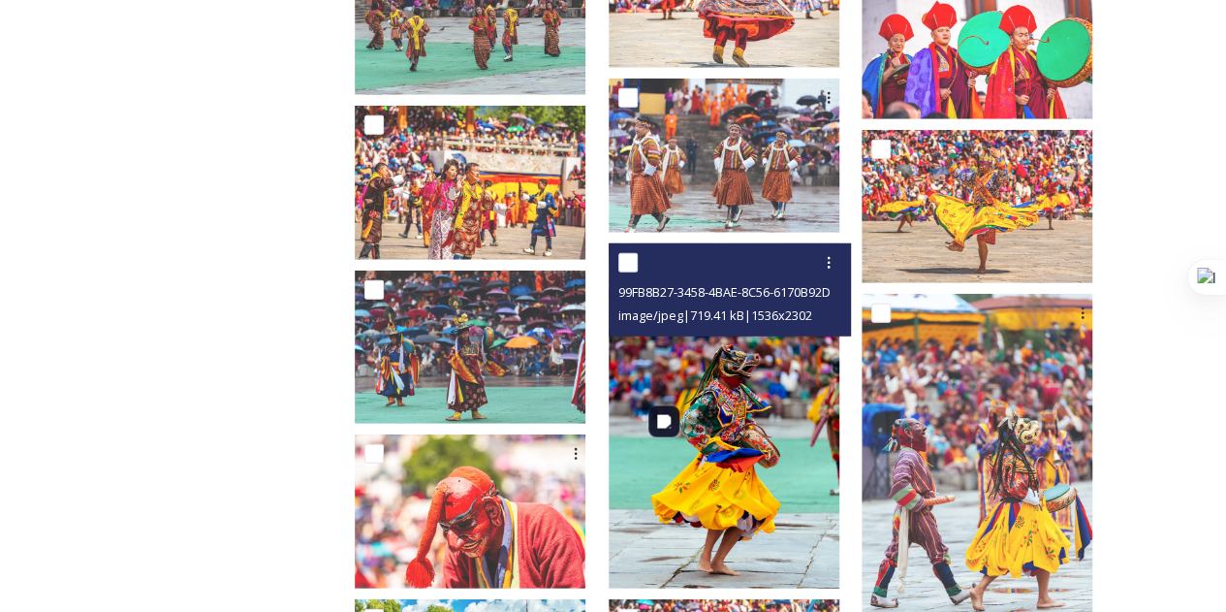
scroll to position [6494, 0]
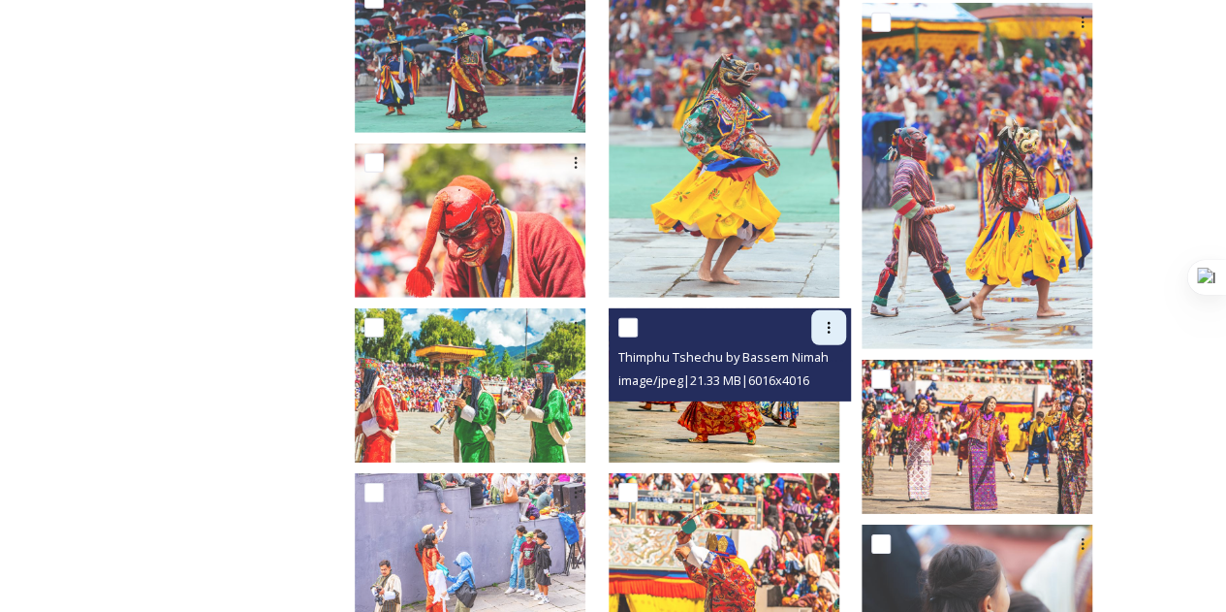
click at [846, 329] on div at bounding box center [828, 327] width 35 height 35
click at [834, 406] on span "Download" at bounding box center [805, 408] width 59 height 18
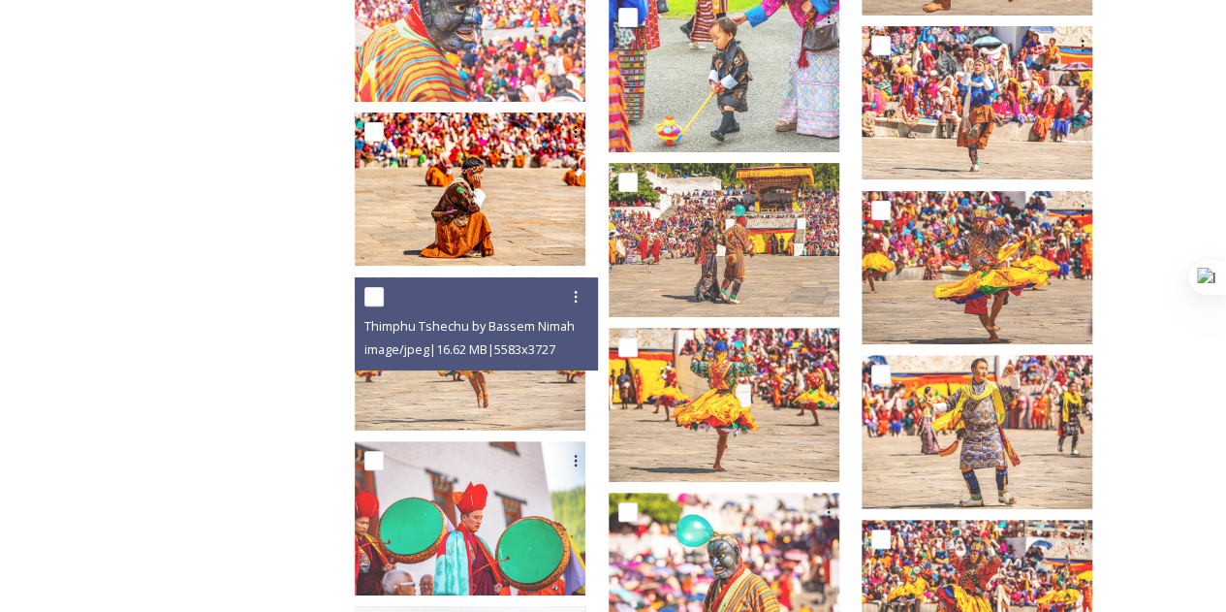
scroll to position [7657, 0]
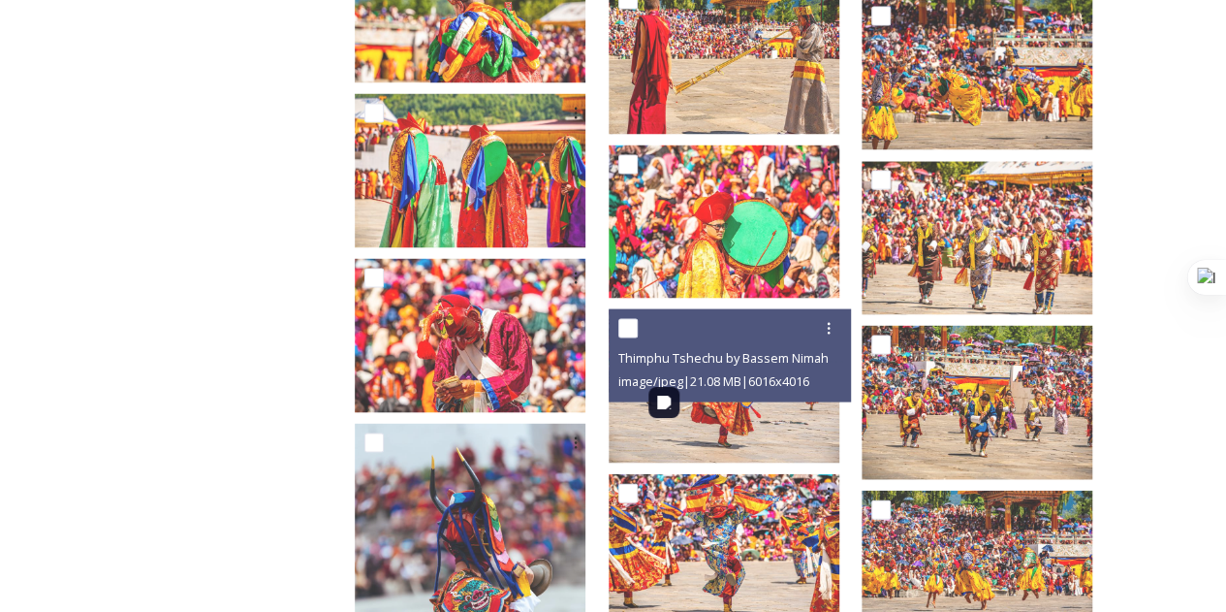
scroll to position [9208, 0]
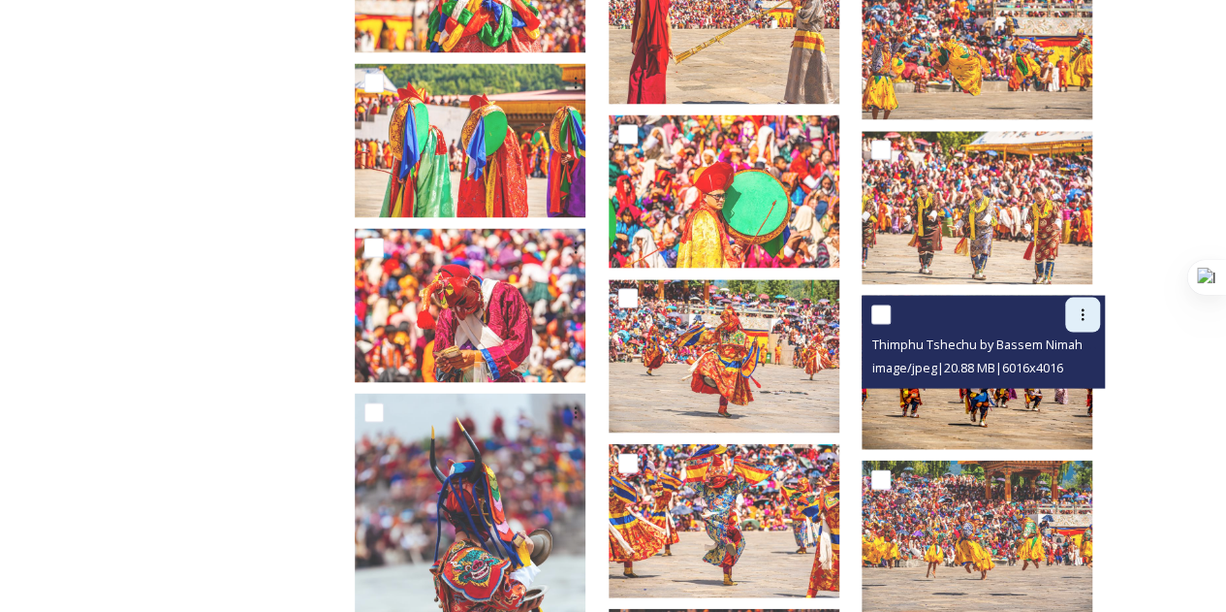
click at [1097, 311] on div at bounding box center [1082, 315] width 35 height 35
click at [1049, 383] on div "Download" at bounding box center [1060, 396] width 79 height 38
